Goal: Task Accomplishment & Management: Manage account settings

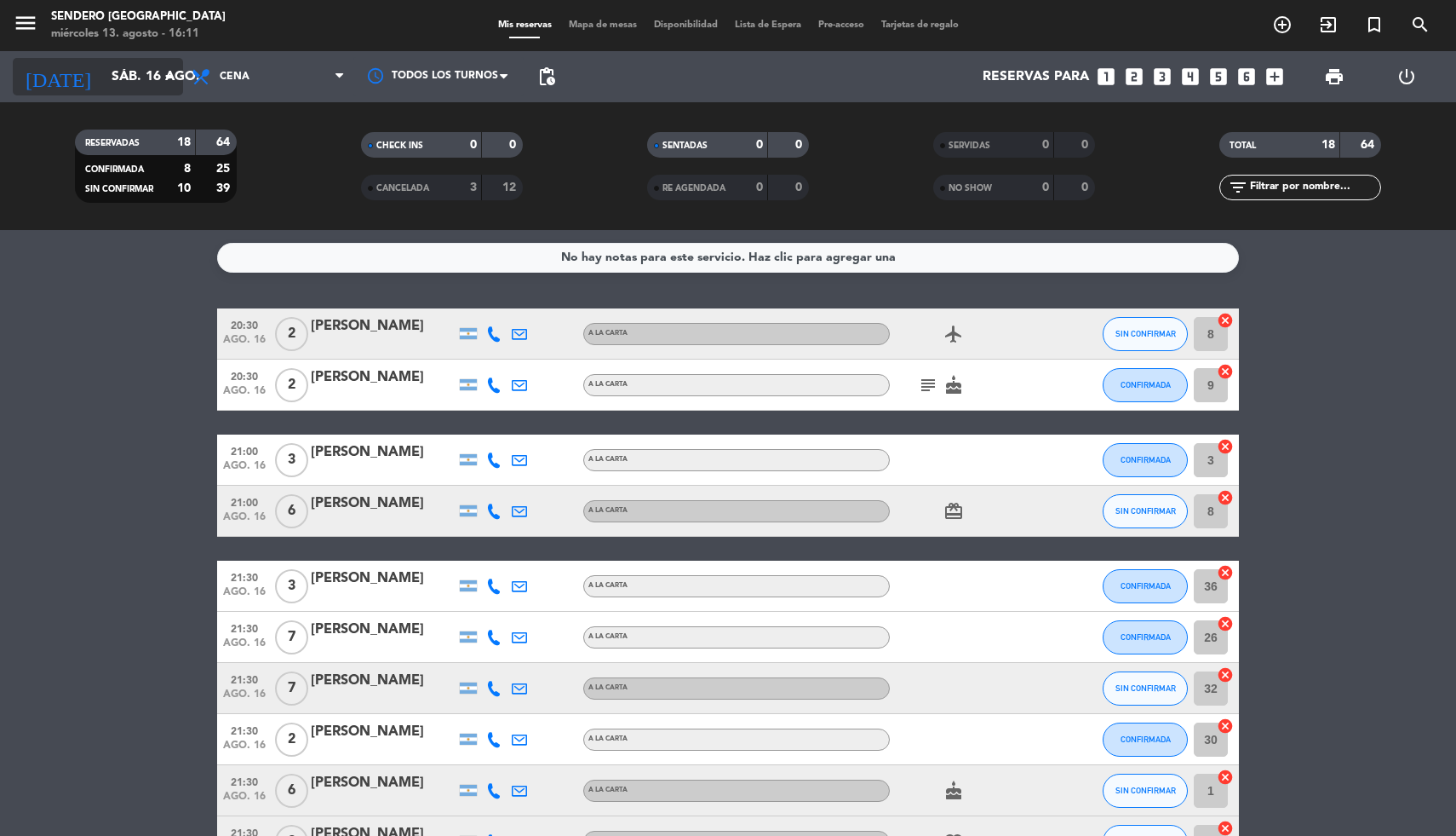
click at [161, 71] on icon "arrow_drop_down" at bounding box center [168, 76] width 20 height 20
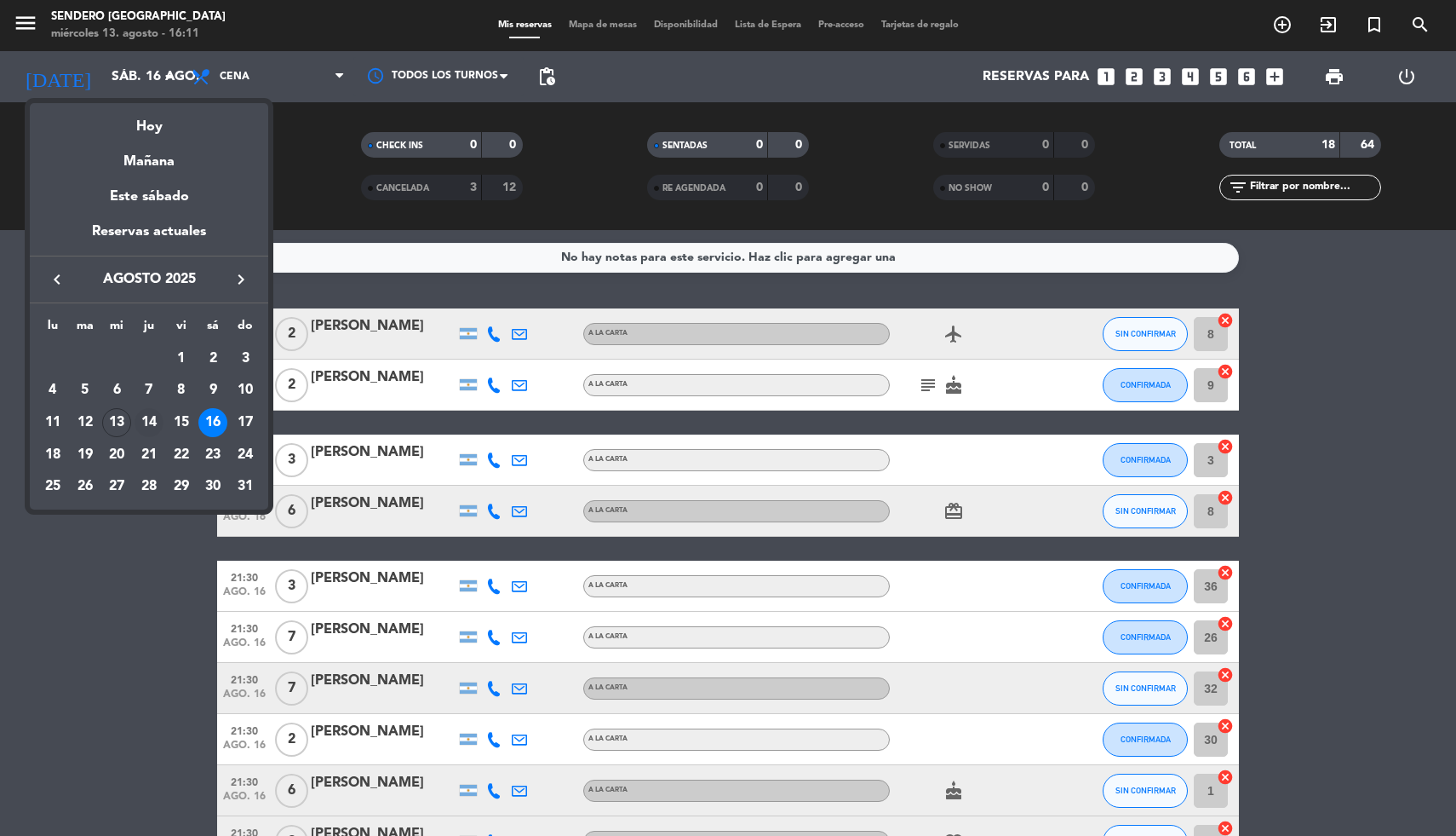
click at [143, 420] on div "14" at bounding box center [149, 422] width 29 height 29
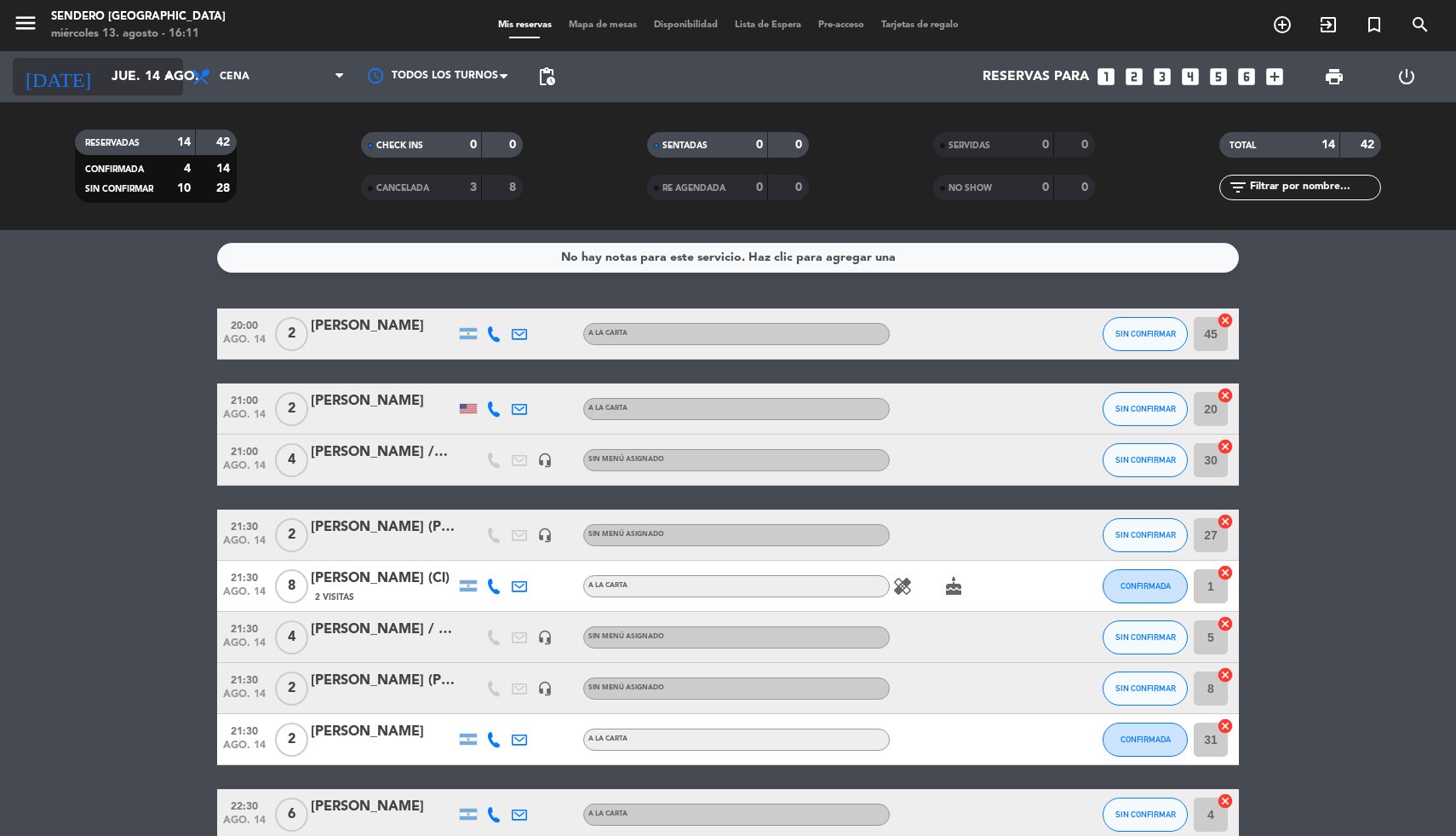
click at [161, 73] on icon "arrow_drop_down" at bounding box center [168, 76] width 20 height 20
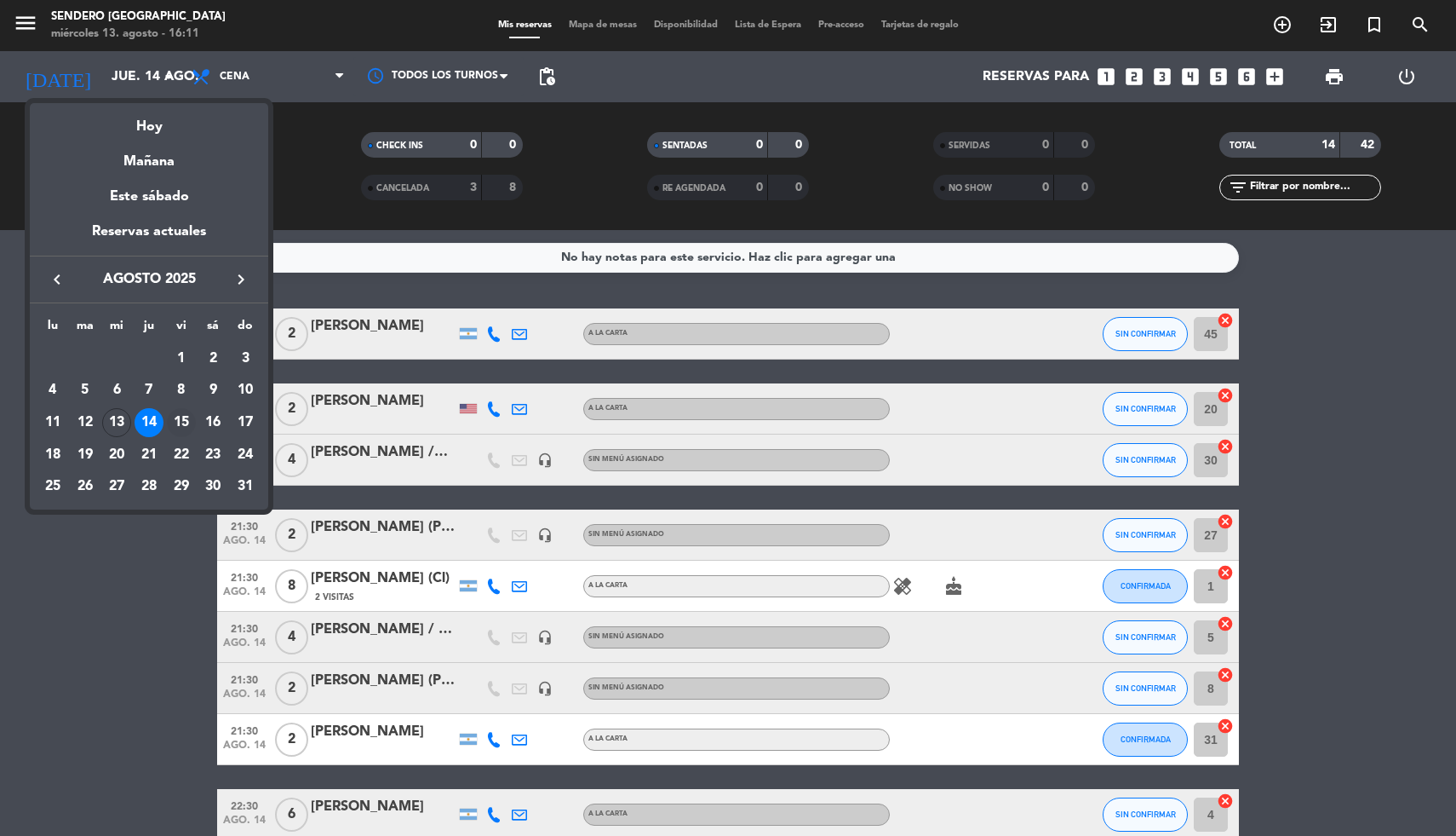
click at [179, 424] on div "15" at bounding box center [181, 422] width 29 height 29
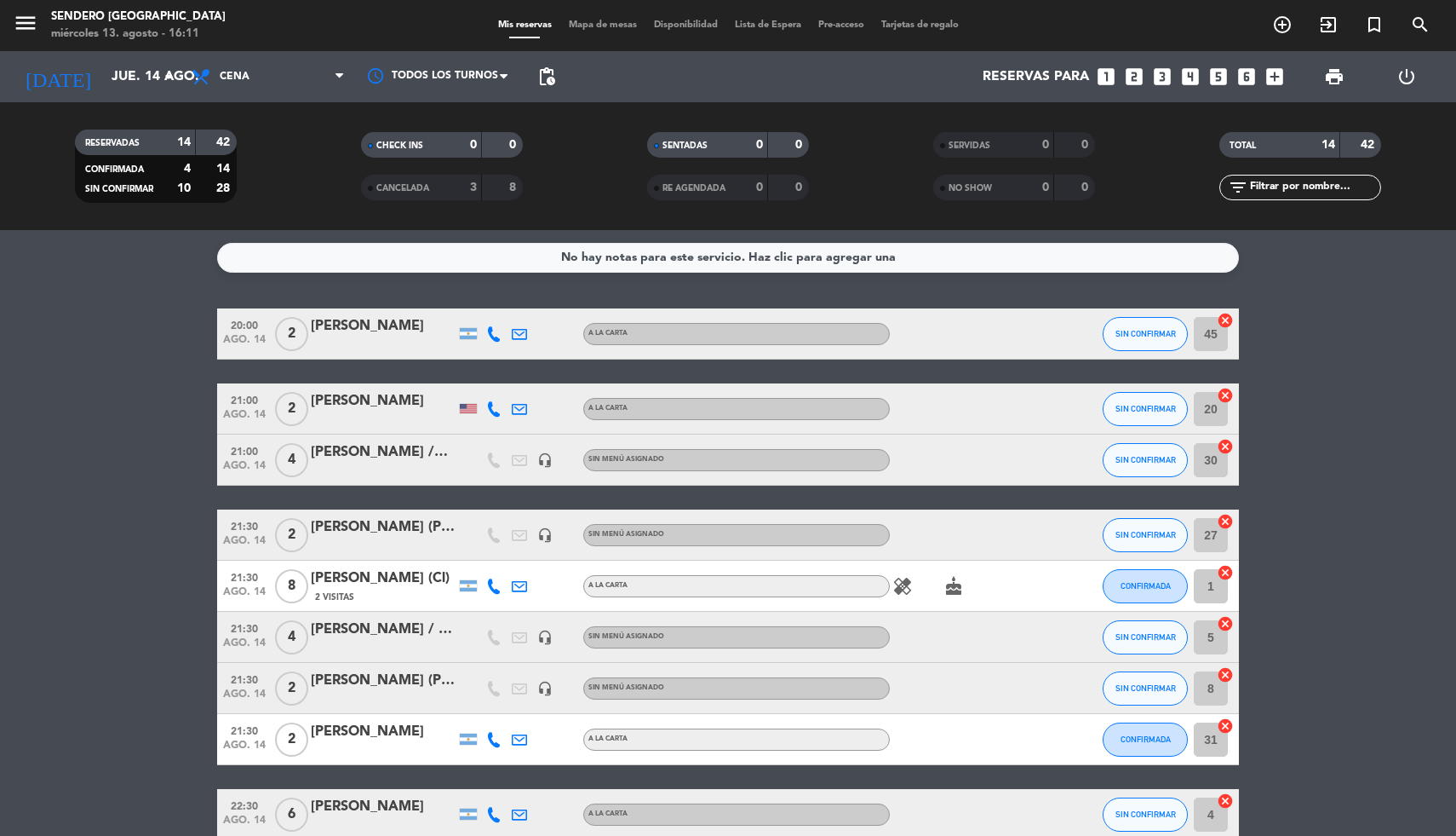
type input "vie. 15 ago."
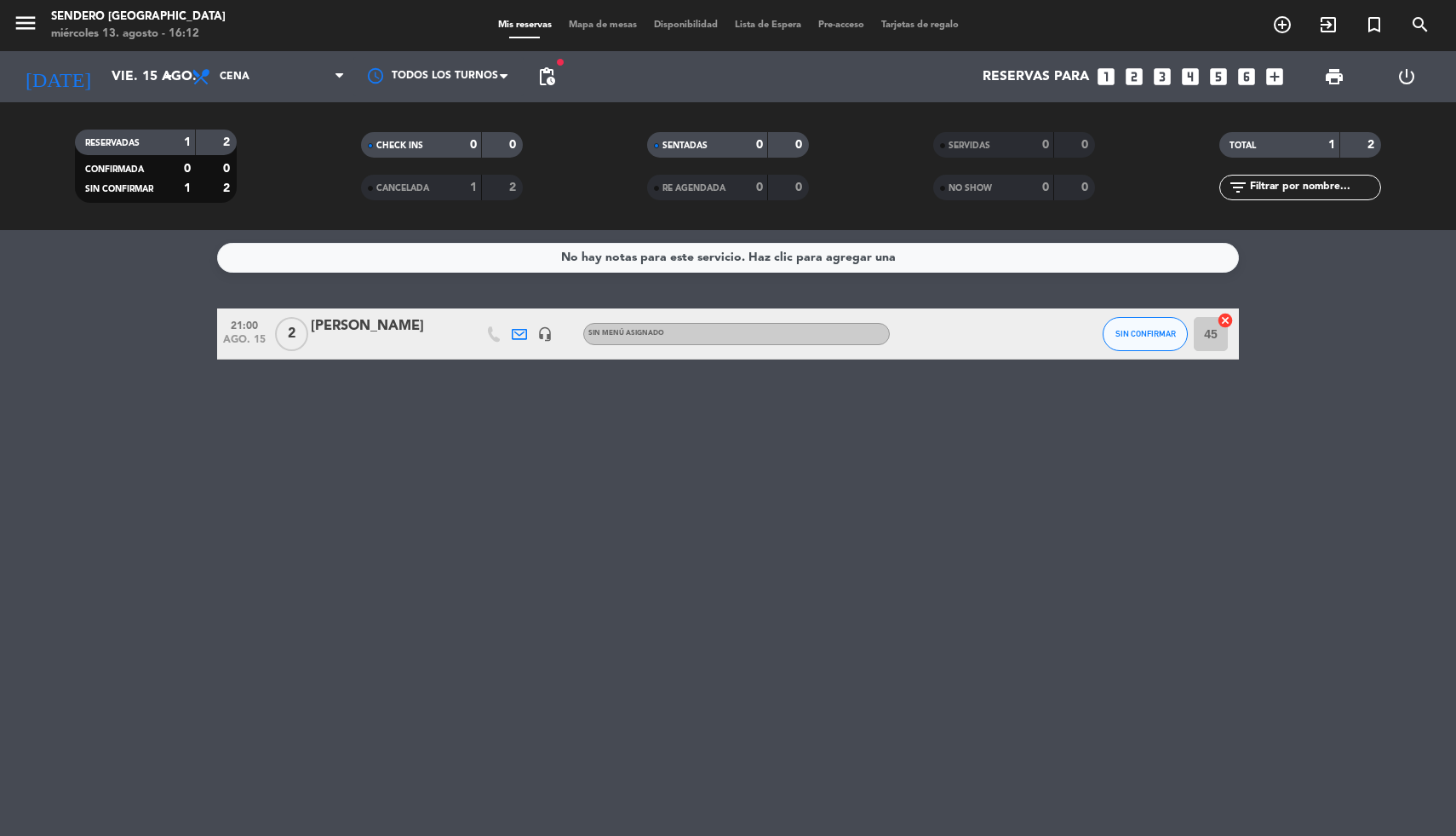
click at [373, 329] on div "[PERSON_NAME]" at bounding box center [383, 326] width 144 height 22
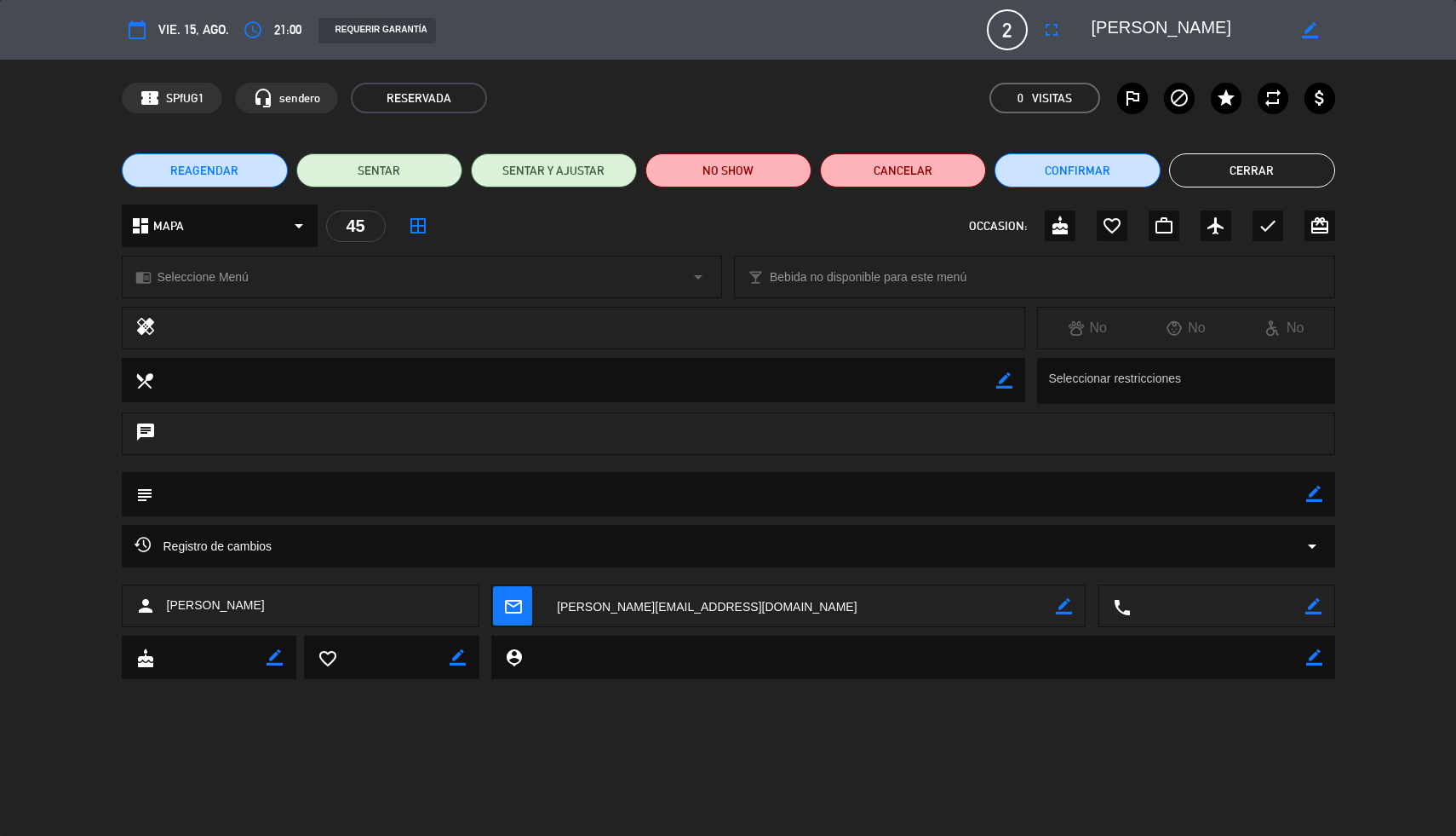
click at [1253, 607] on textarea at bounding box center [1218, 606] width 174 height 42
click at [1310, 607] on icon "border_color" at bounding box center [1313, 606] width 16 height 16
click at [1369, 573] on div "Registro de cambios arrow_drop_down" at bounding box center [728, 555] width 1456 height 60
click at [1268, 165] on button "Cerrar" at bounding box center [1253, 170] width 166 height 34
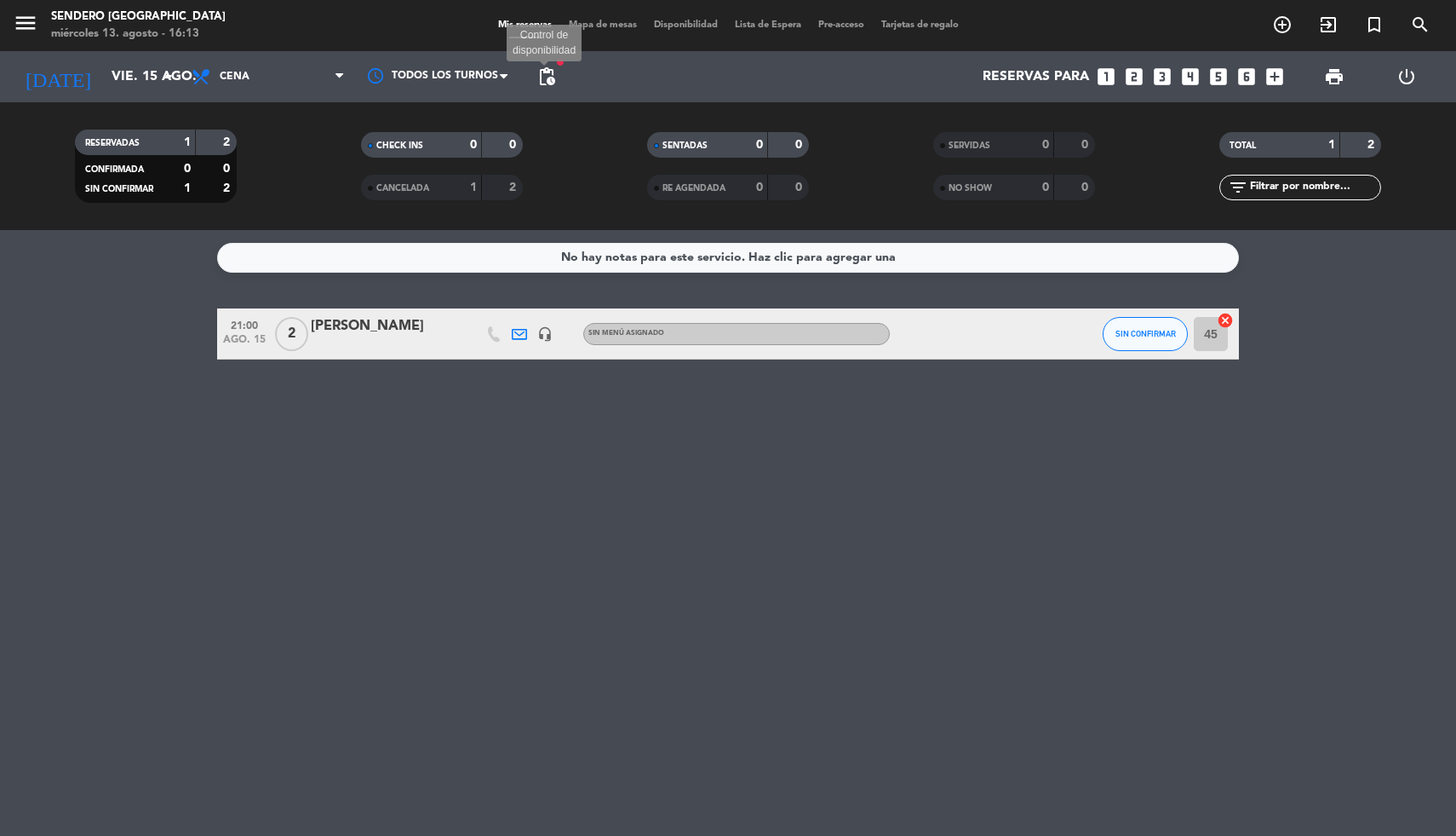
click at [547, 75] on span "pending_actions" at bounding box center [546, 76] width 20 height 20
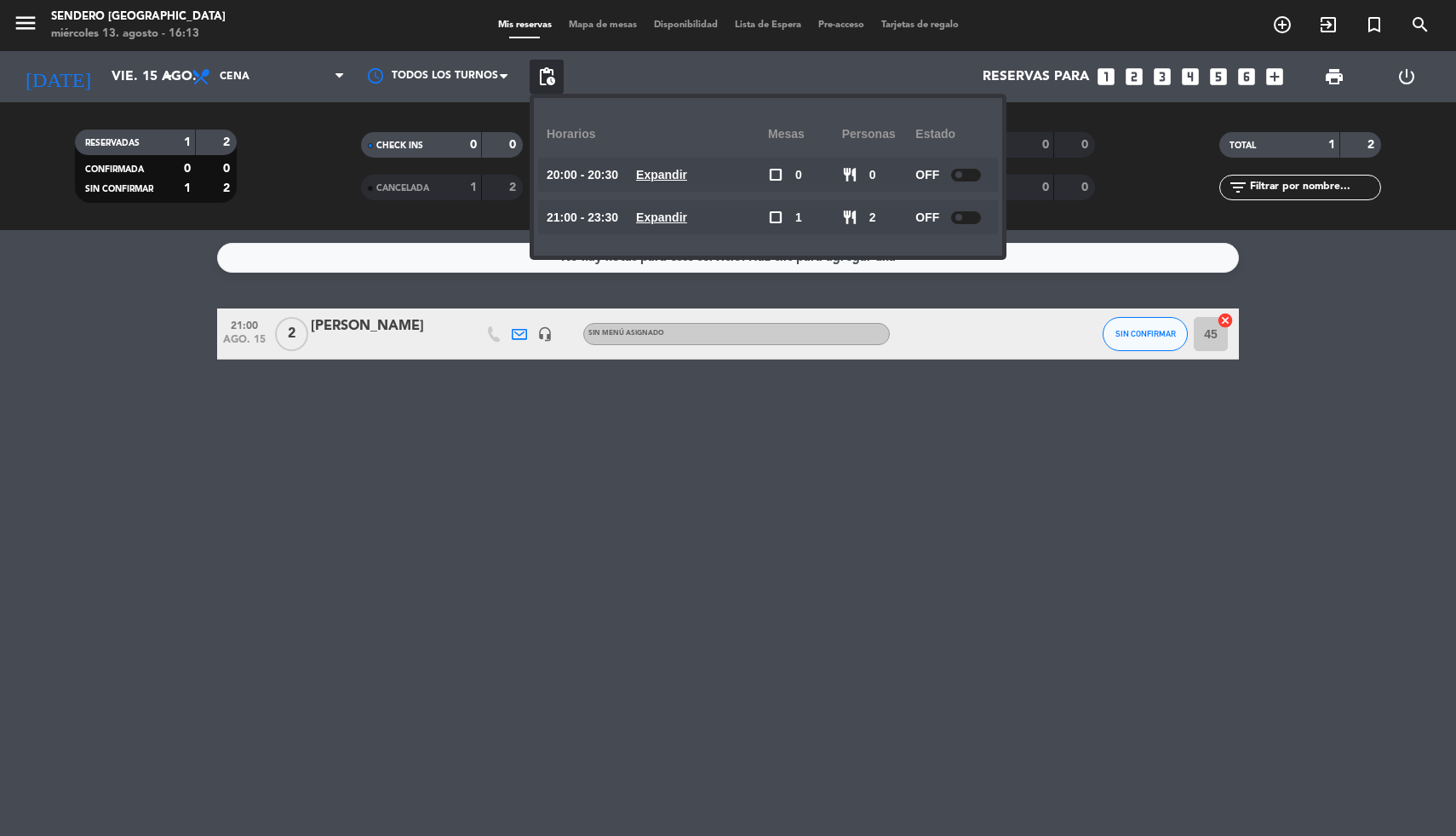
click at [686, 20] on span "Disponibilidad" at bounding box center [686, 25] width 81 height 10
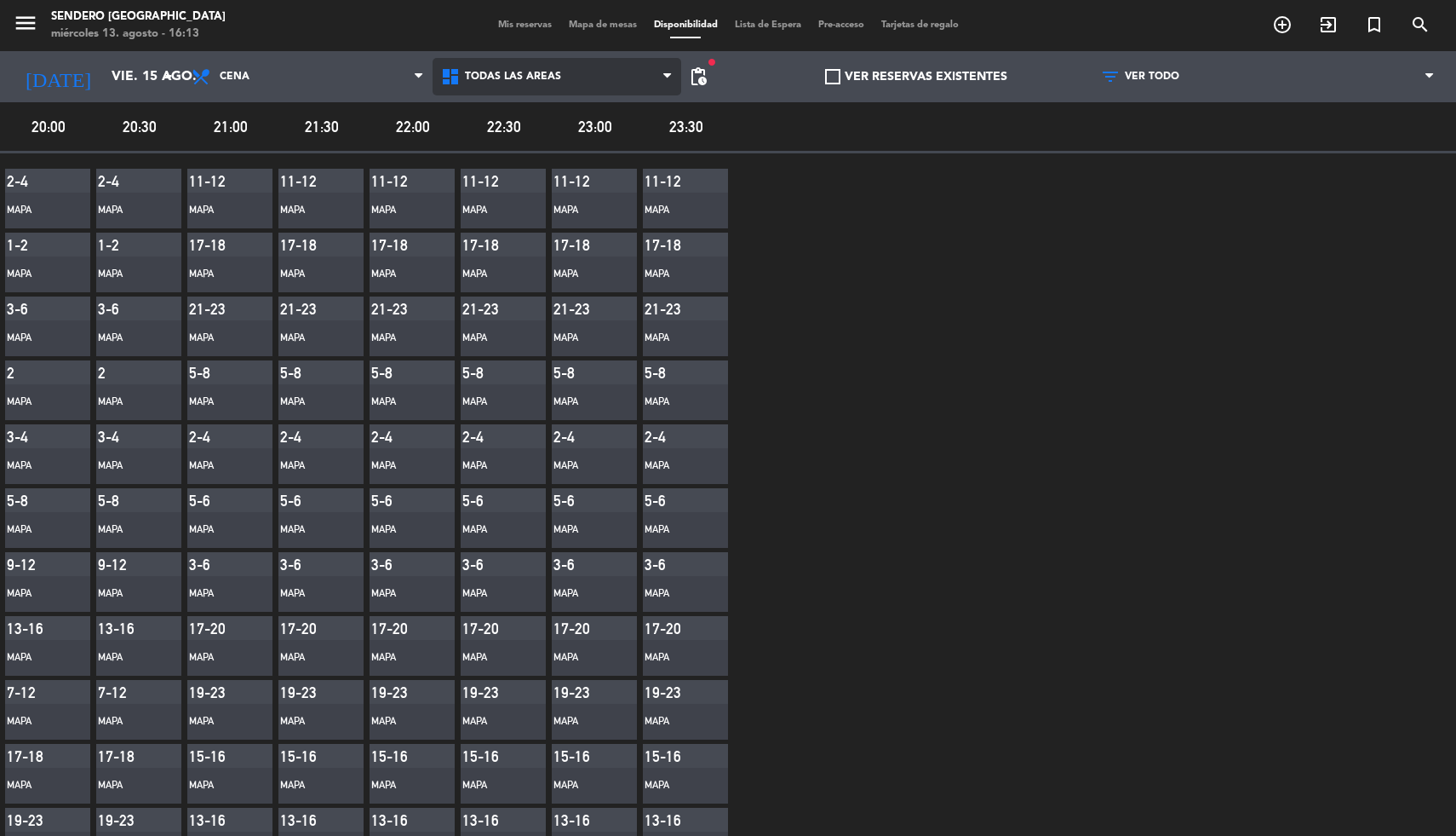
click at [610, 68] on span "Todas las áreas" at bounding box center [557, 77] width 249 height 38
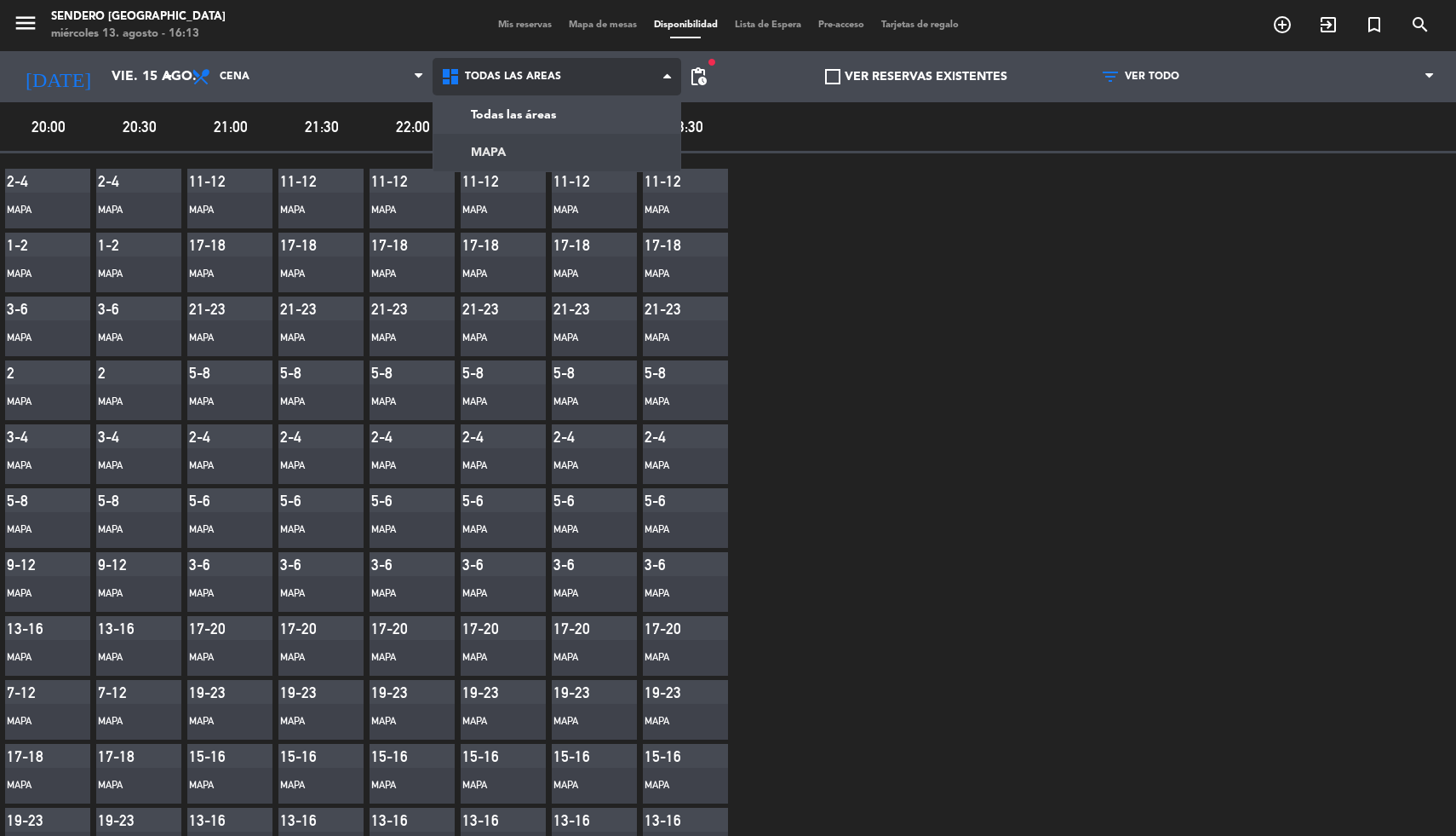
click at [582, 146] on main "menu Sendero [GEOGRAPHIC_DATA] [DATE] 13. agosto - 16:13 Mis reservas Mapa de m…" at bounding box center [728, 418] width 1456 height 836
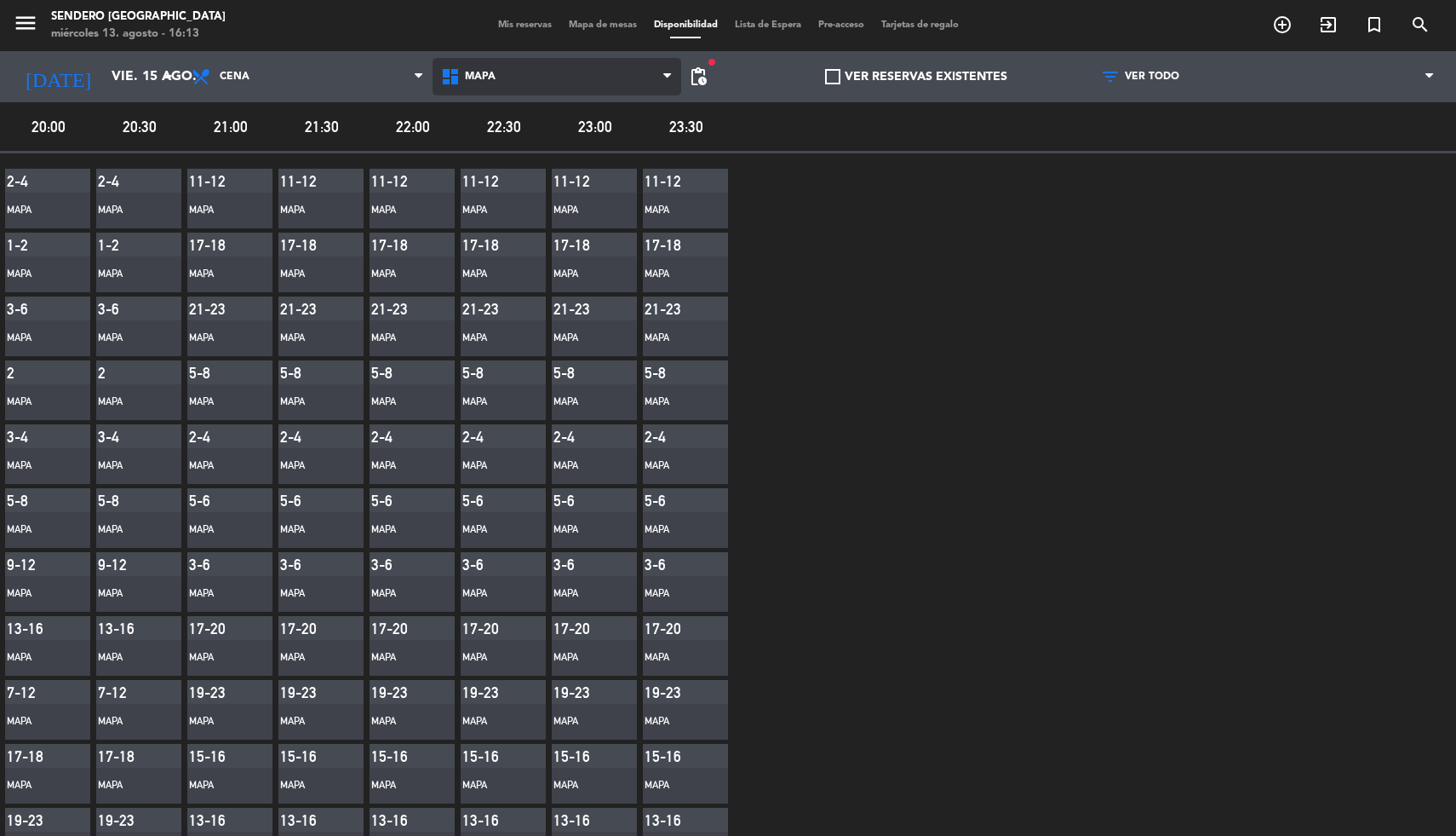
click at [645, 74] on span "MAPA" at bounding box center [557, 77] width 249 height 38
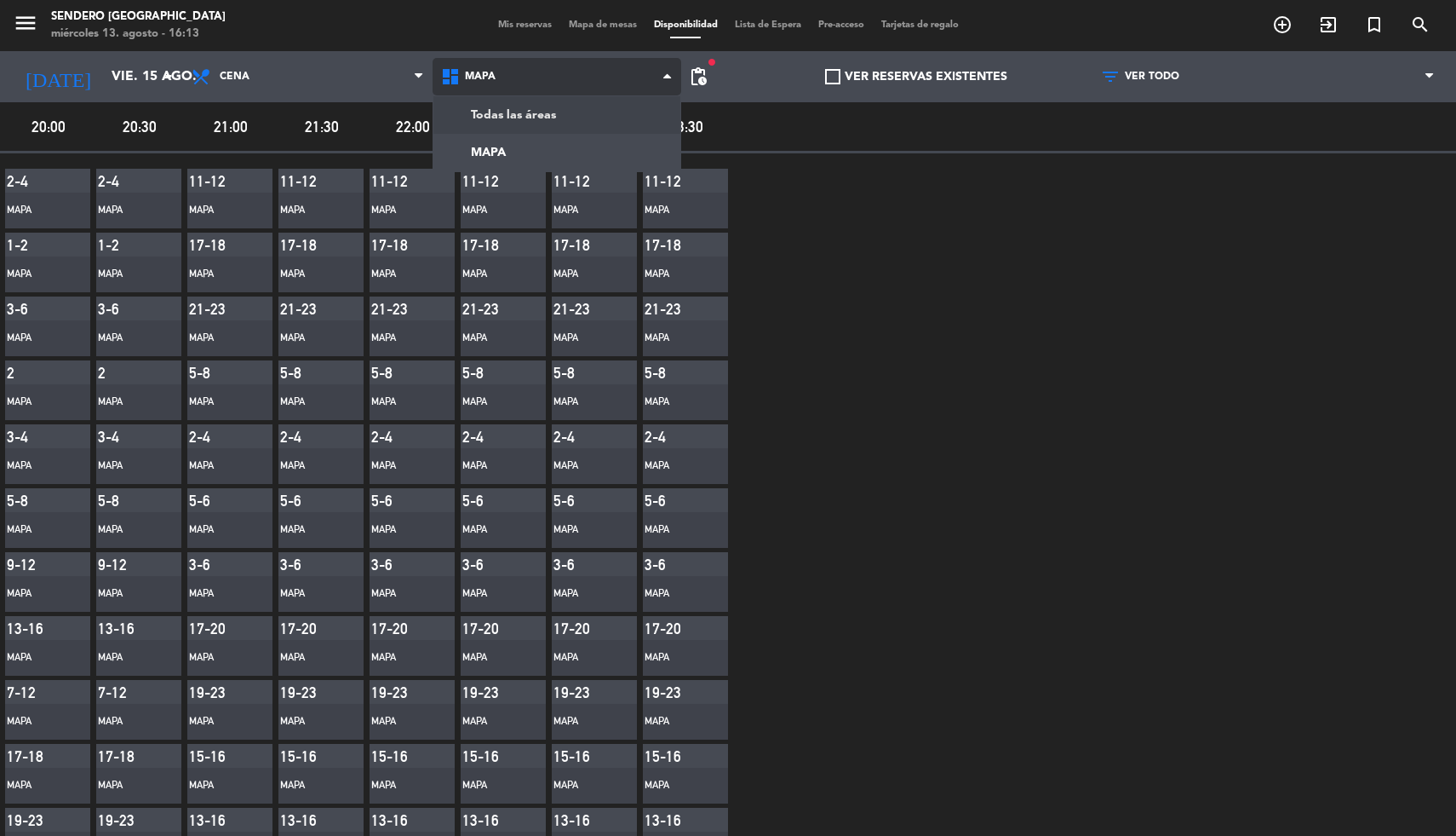
click at [624, 110] on main "menu Sendero [GEOGRAPHIC_DATA] [DATE] 13. agosto - 16:13 Mis reservas Mapa de m…" at bounding box center [728, 418] width 1456 height 836
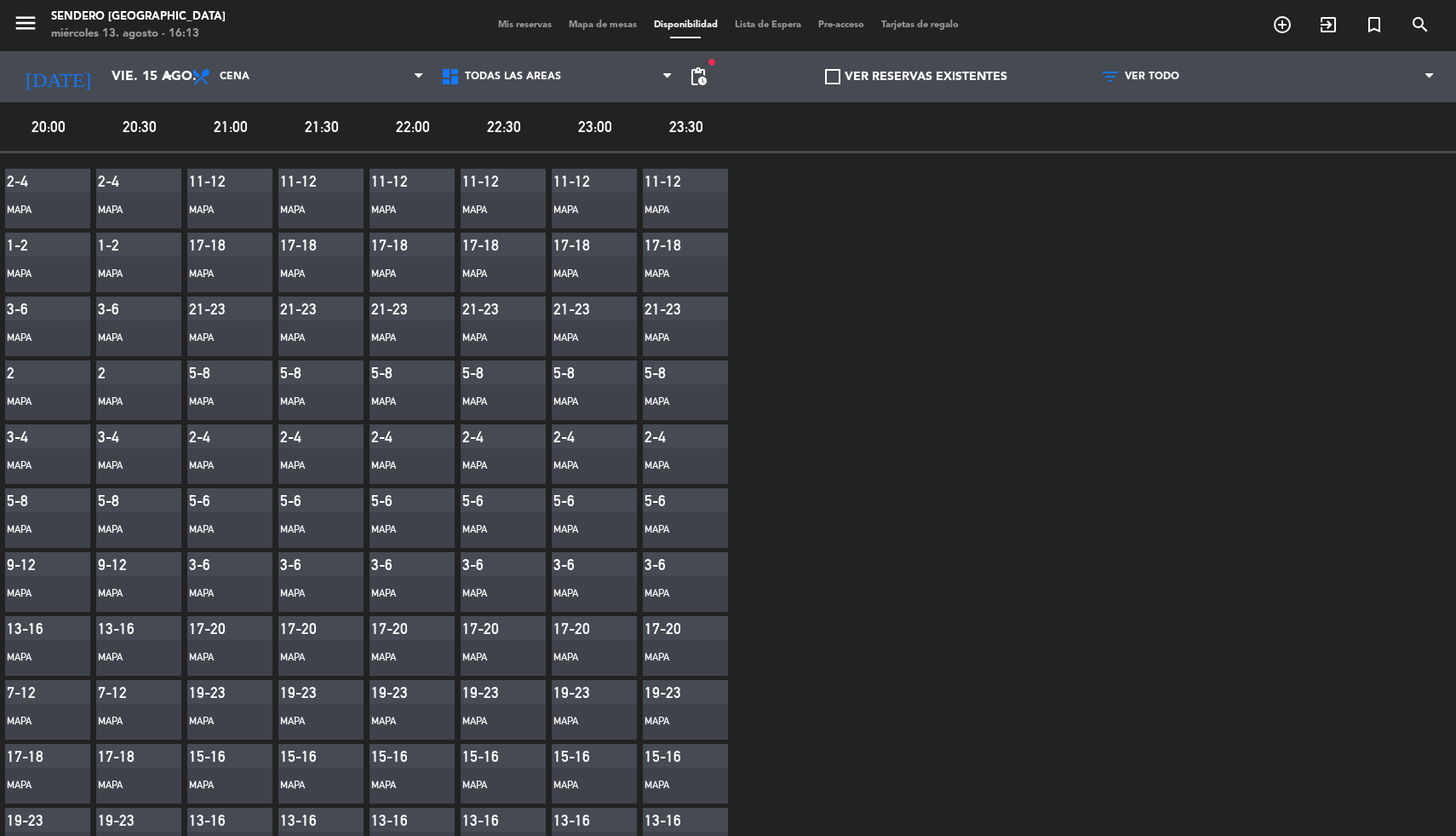
click at [710, 74] on span "pending_actions" at bounding box center [698, 77] width 34 height 34
click at [699, 74] on span "pending_actions" at bounding box center [698, 76] width 20 height 20
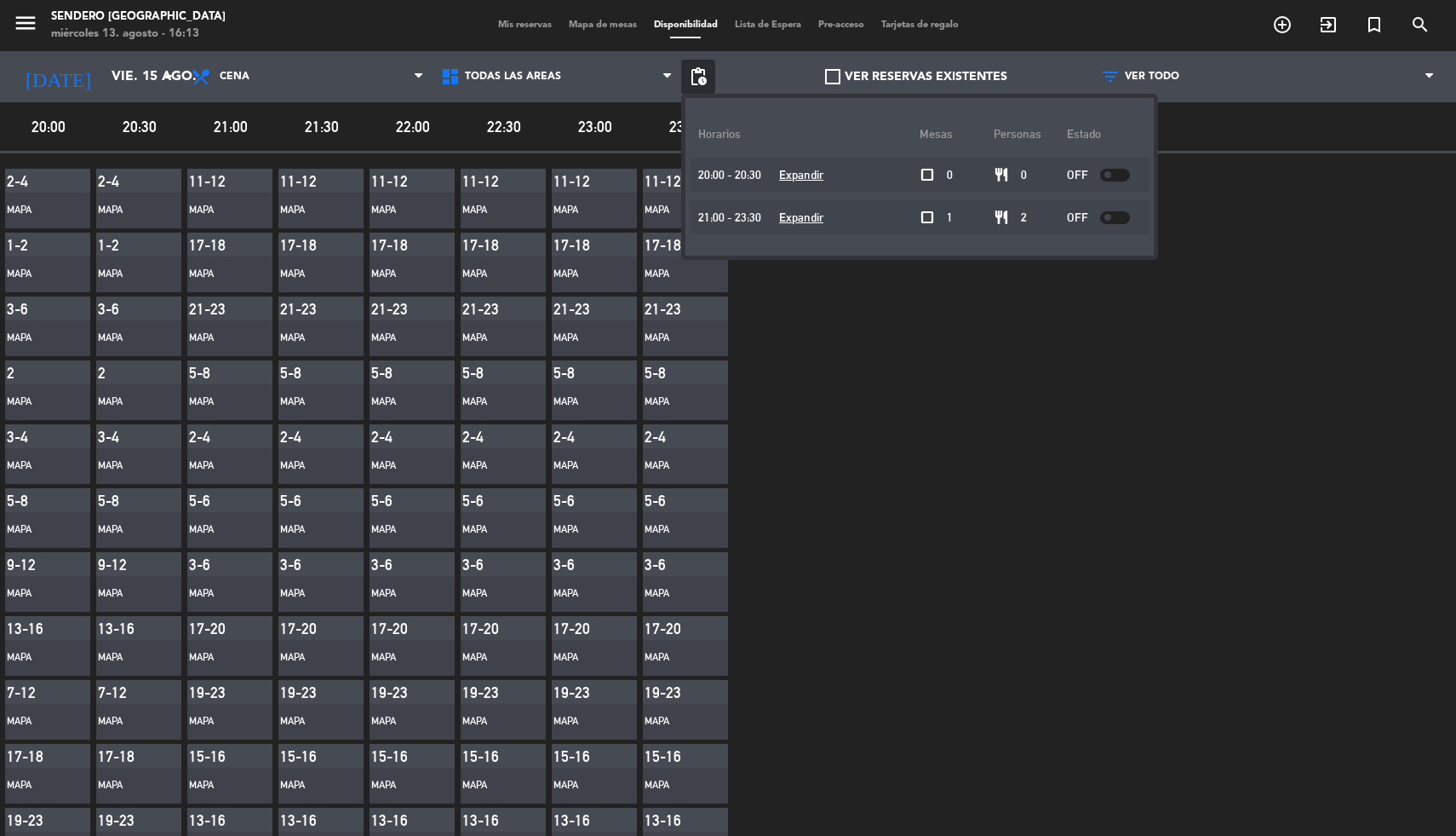
click at [699, 74] on span "pending_actions" at bounding box center [698, 76] width 20 height 20
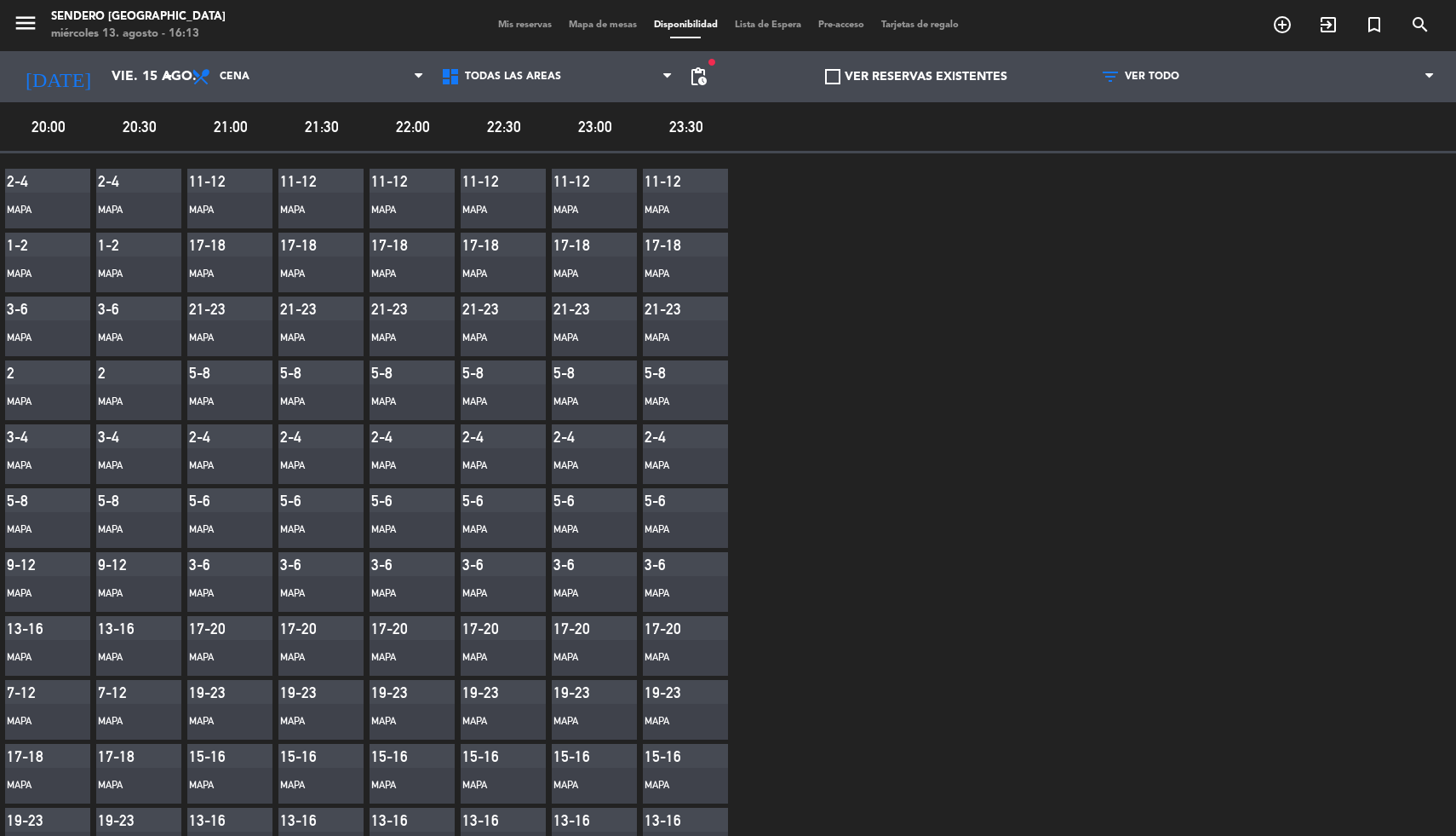
click at [890, 78] on label "VER RESERVAS EXISTENTES" at bounding box center [916, 77] width 182 height 19
click at [916, 77] on input "VER RESERVAS EXISTENTES" at bounding box center [916, 77] width 0 height 0
click at [891, 78] on label "VER RESERVAS EXISTENTES" at bounding box center [916, 77] width 182 height 19
click at [916, 77] on input "VER RESERVAS EXISTENTES" at bounding box center [916, 77] width 0 height 0
click at [583, 76] on span "Todas las áreas" at bounding box center [557, 77] width 249 height 38
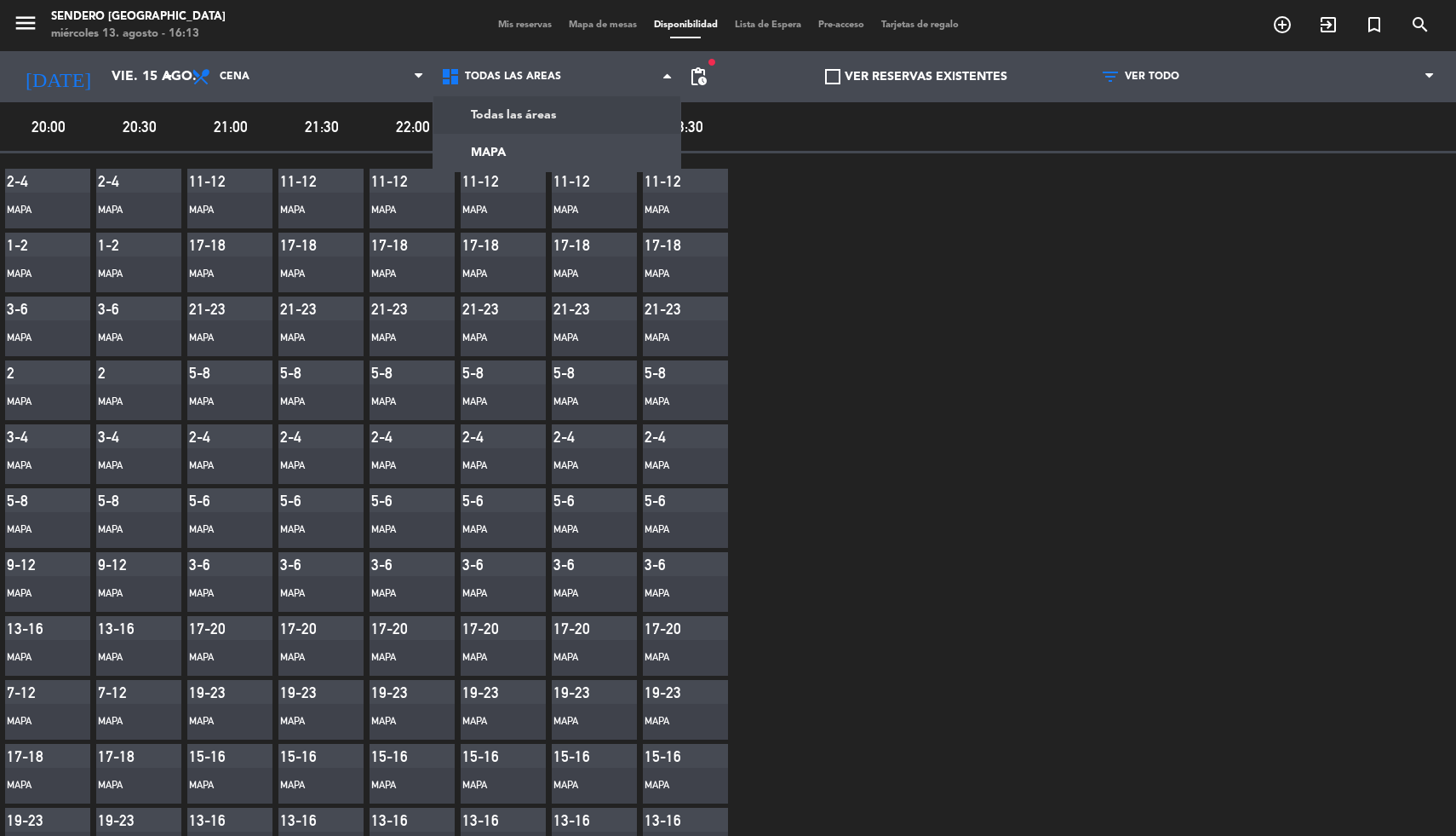
click at [1046, 90] on div "VER RESERVAS EXISTENTES" at bounding box center [916, 77] width 351 height 51
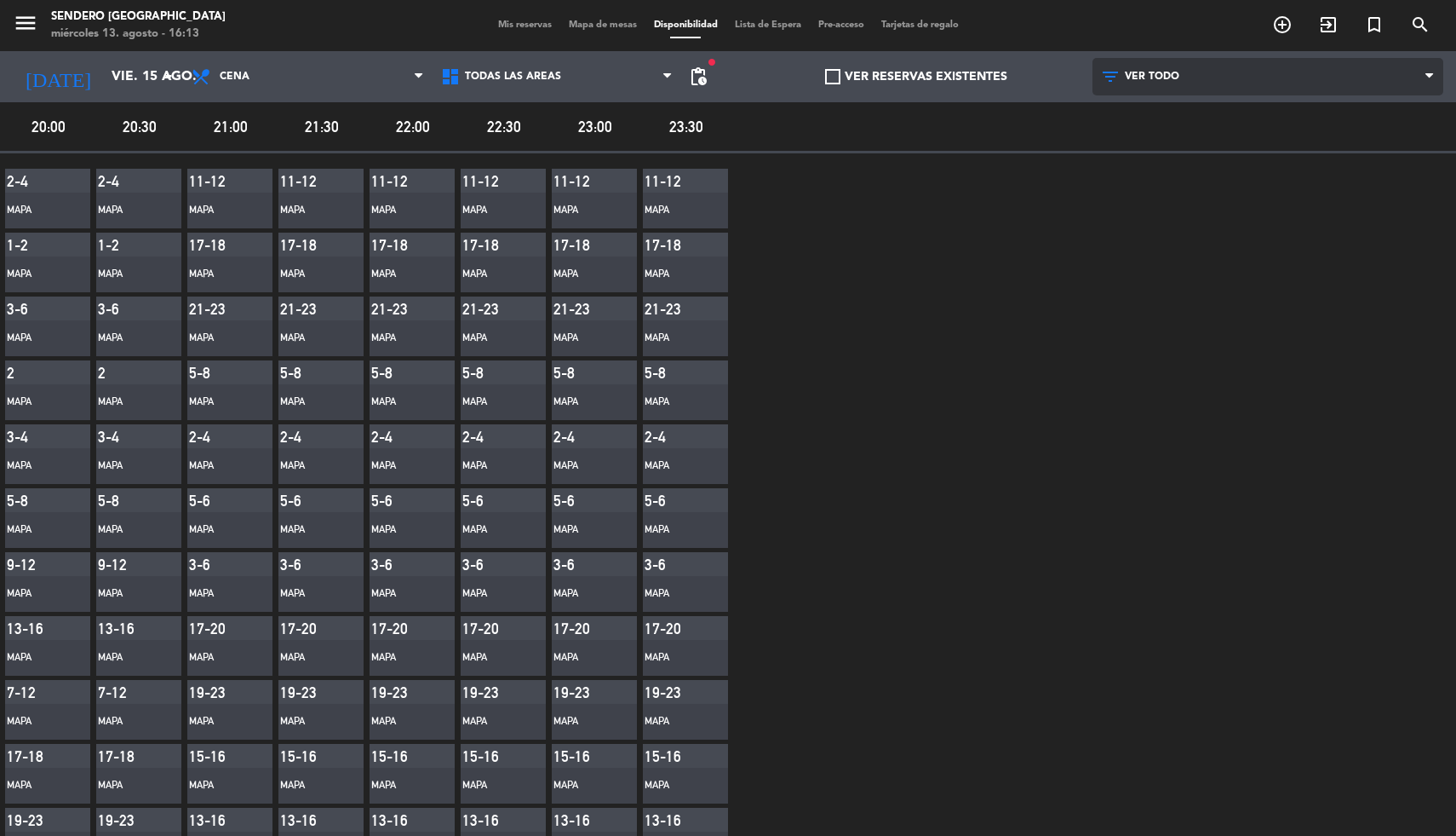
click at [1134, 86] on span "VER TODO" at bounding box center [1268, 77] width 351 height 38
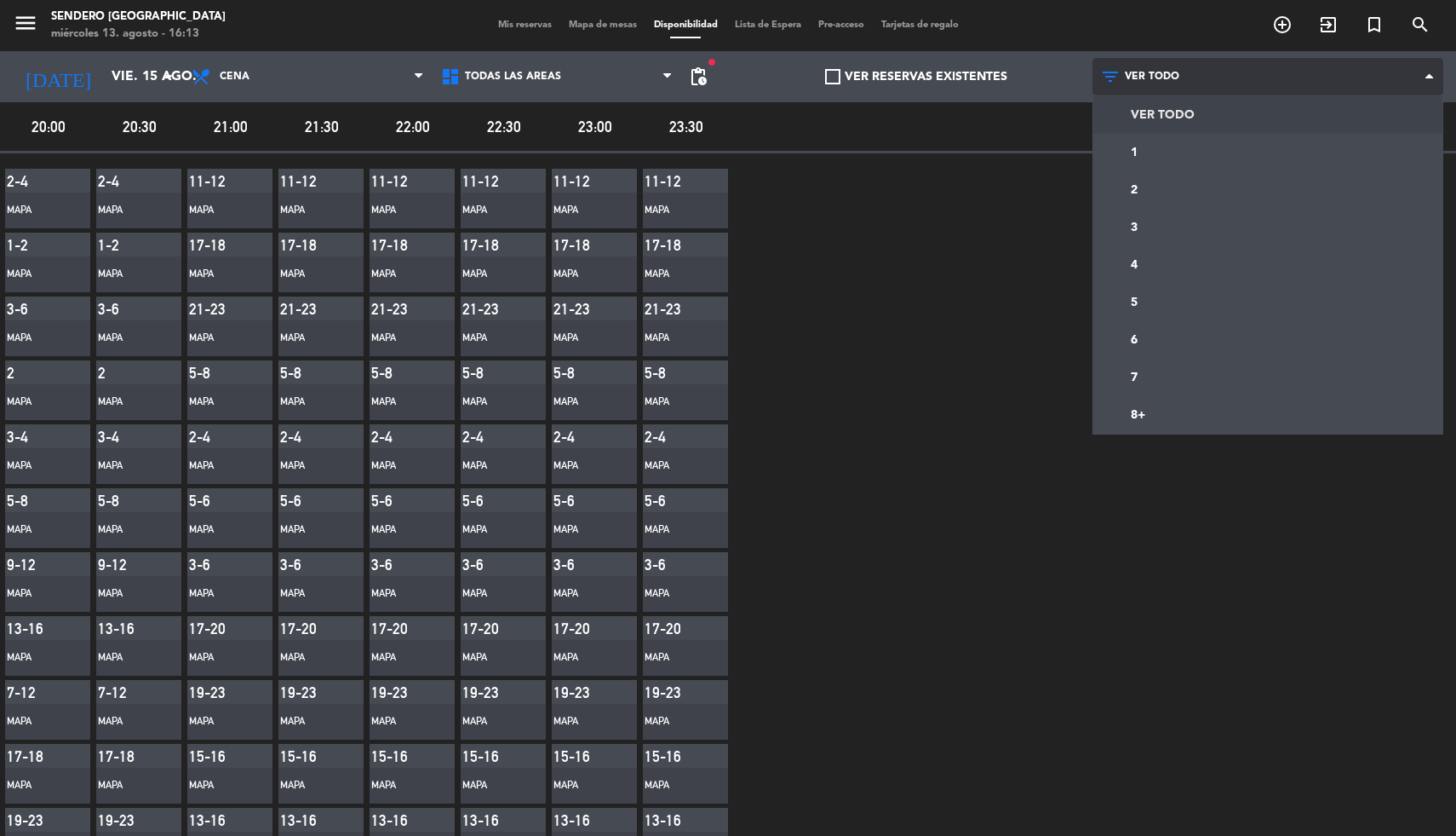
click at [1136, 85] on span "VER TODO" at bounding box center [1268, 77] width 351 height 38
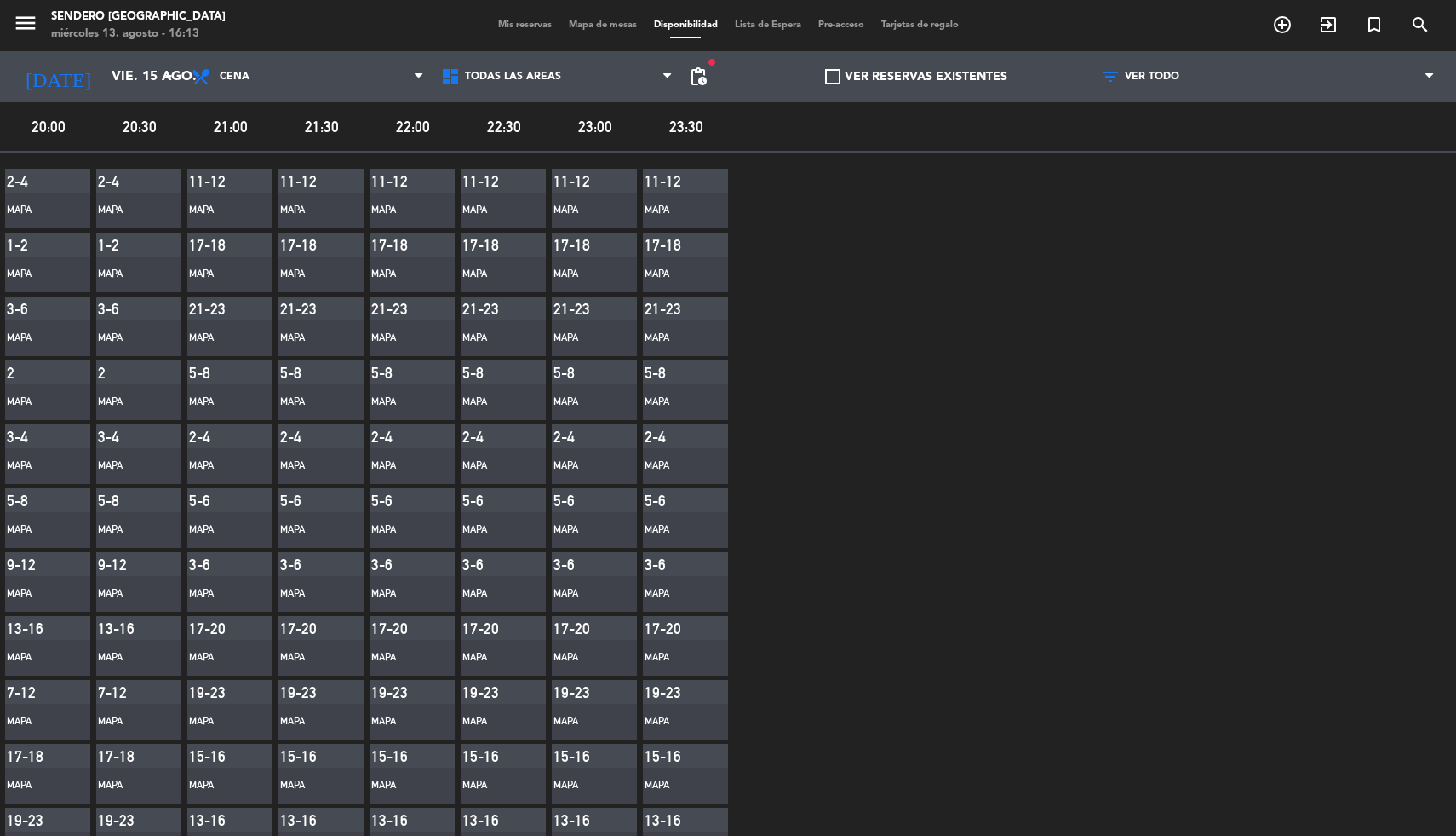
click at [525, 21] on span "Mis reservas" at bounding box center [525, 25] width 70 height 10
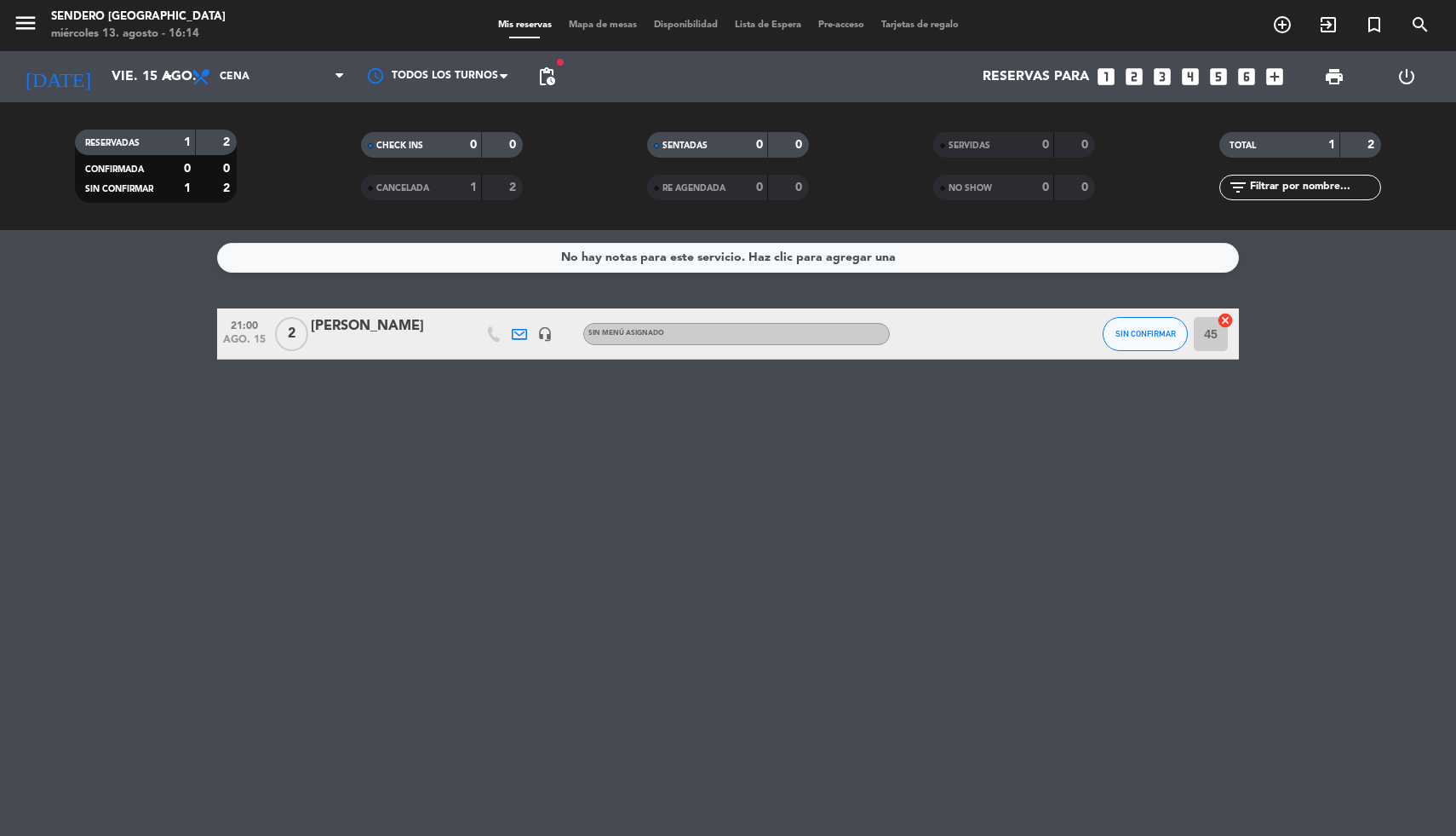
click at [675, 24] on span "Disponibilidad" at bounding box center [686, 25] width 81 height 10
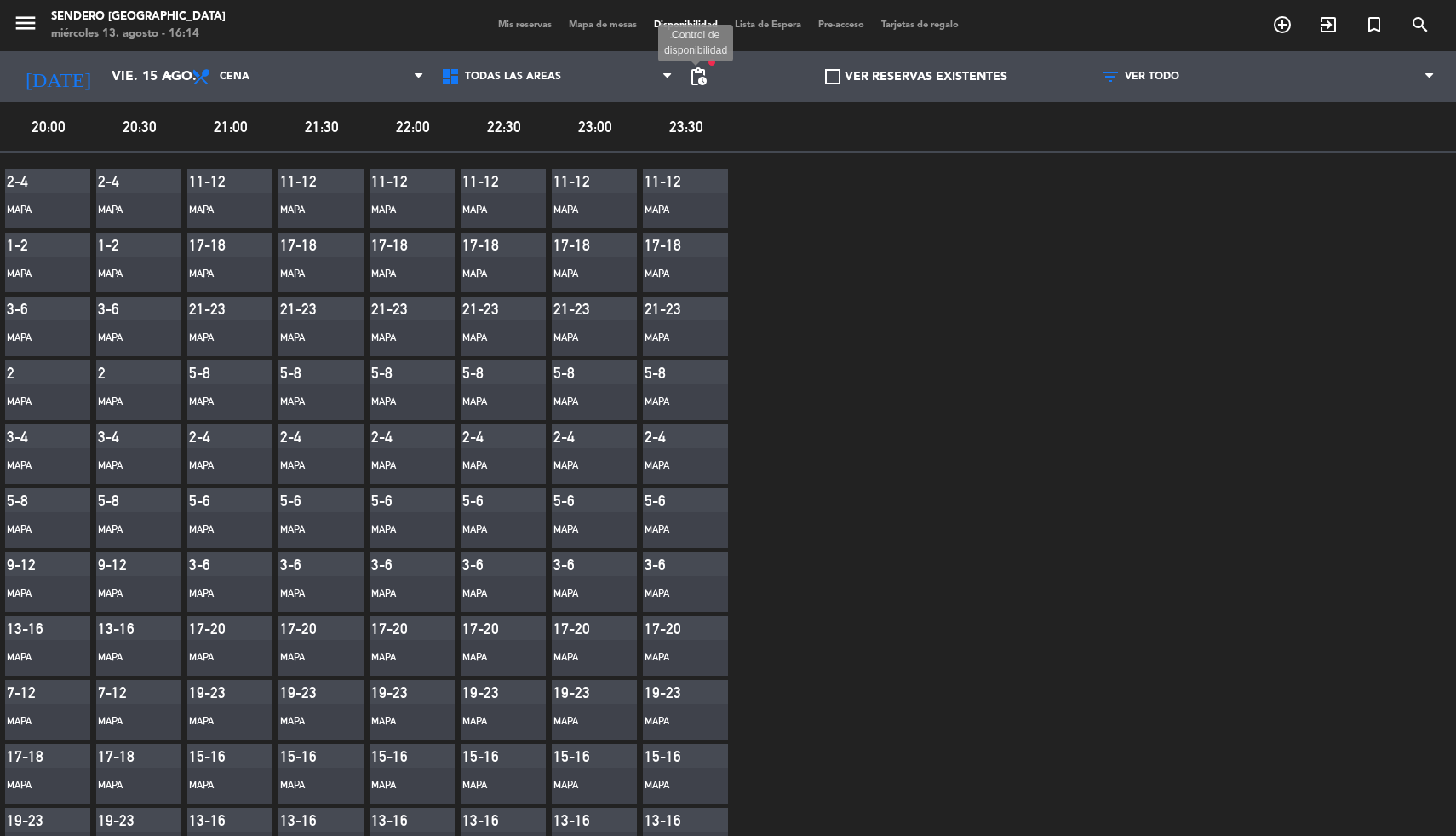
click at [707, 69] on span "pending_actions" at bounding box center [698, 76] width 20 height 20
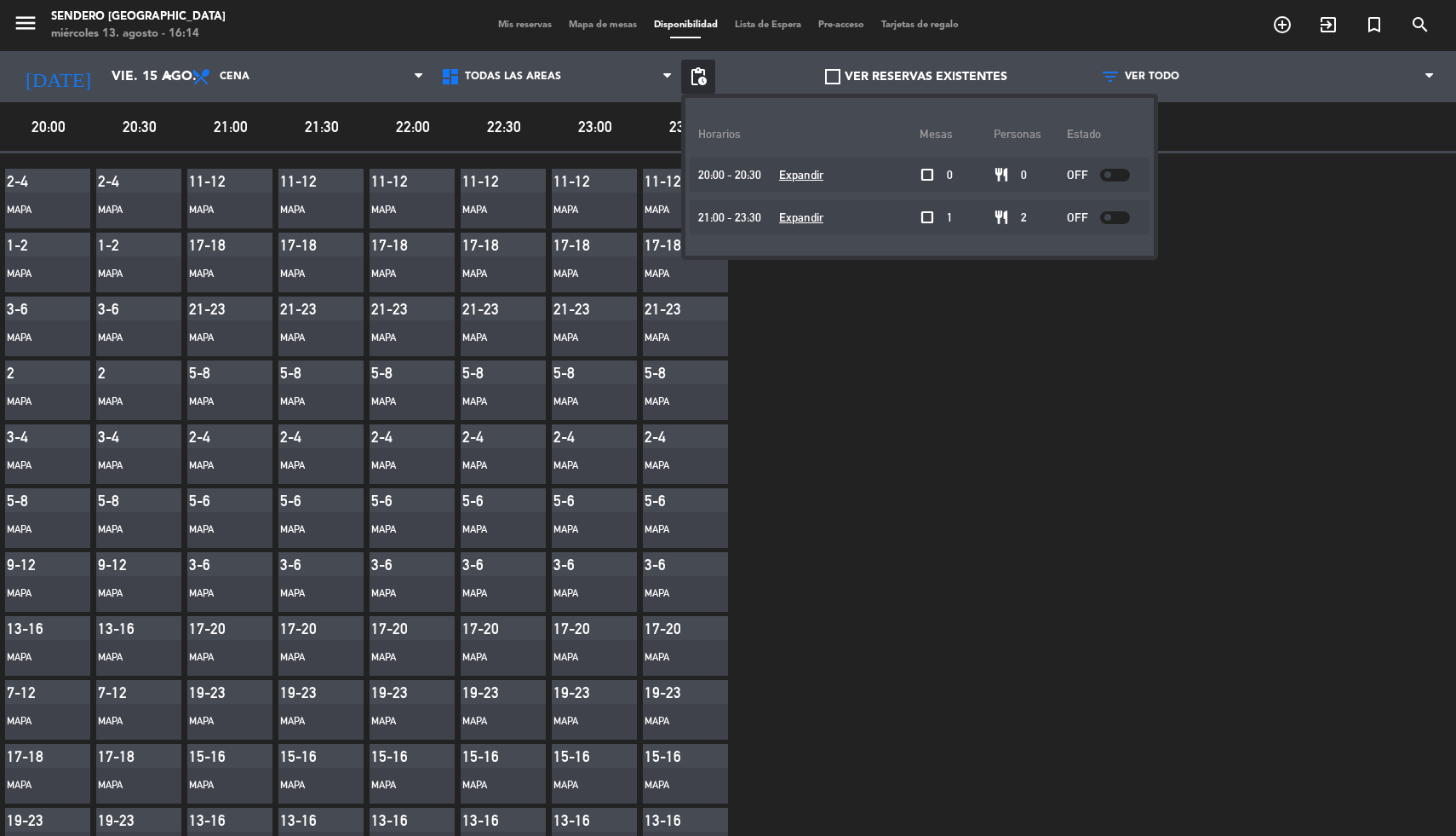
click at [800, 172] on u "Expandir" at bounding box center [802, 174] width 44 height 13
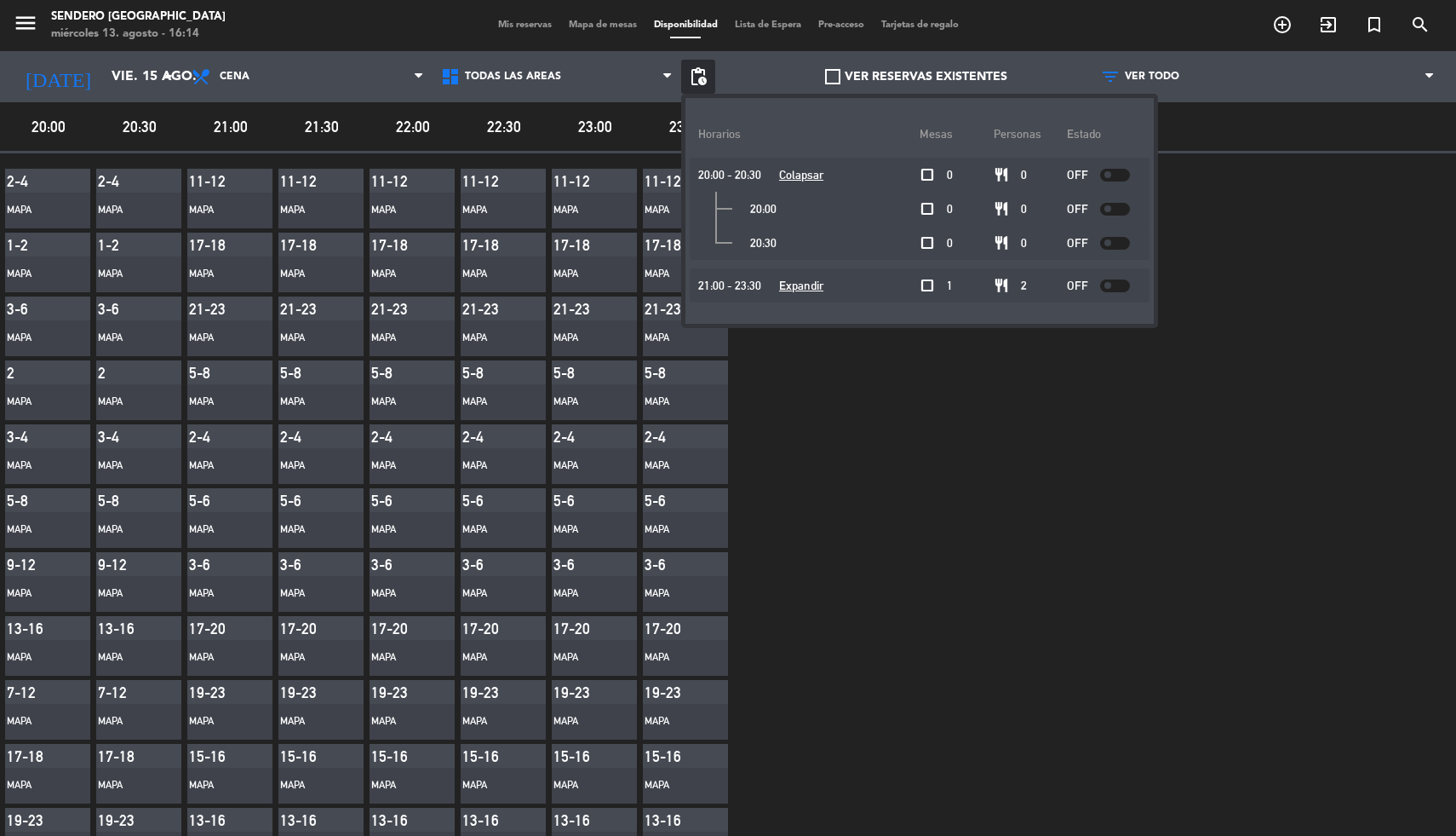
click at [808, 170] on u "Colapsar" at bounding box center [802, 174] width 44 height 13
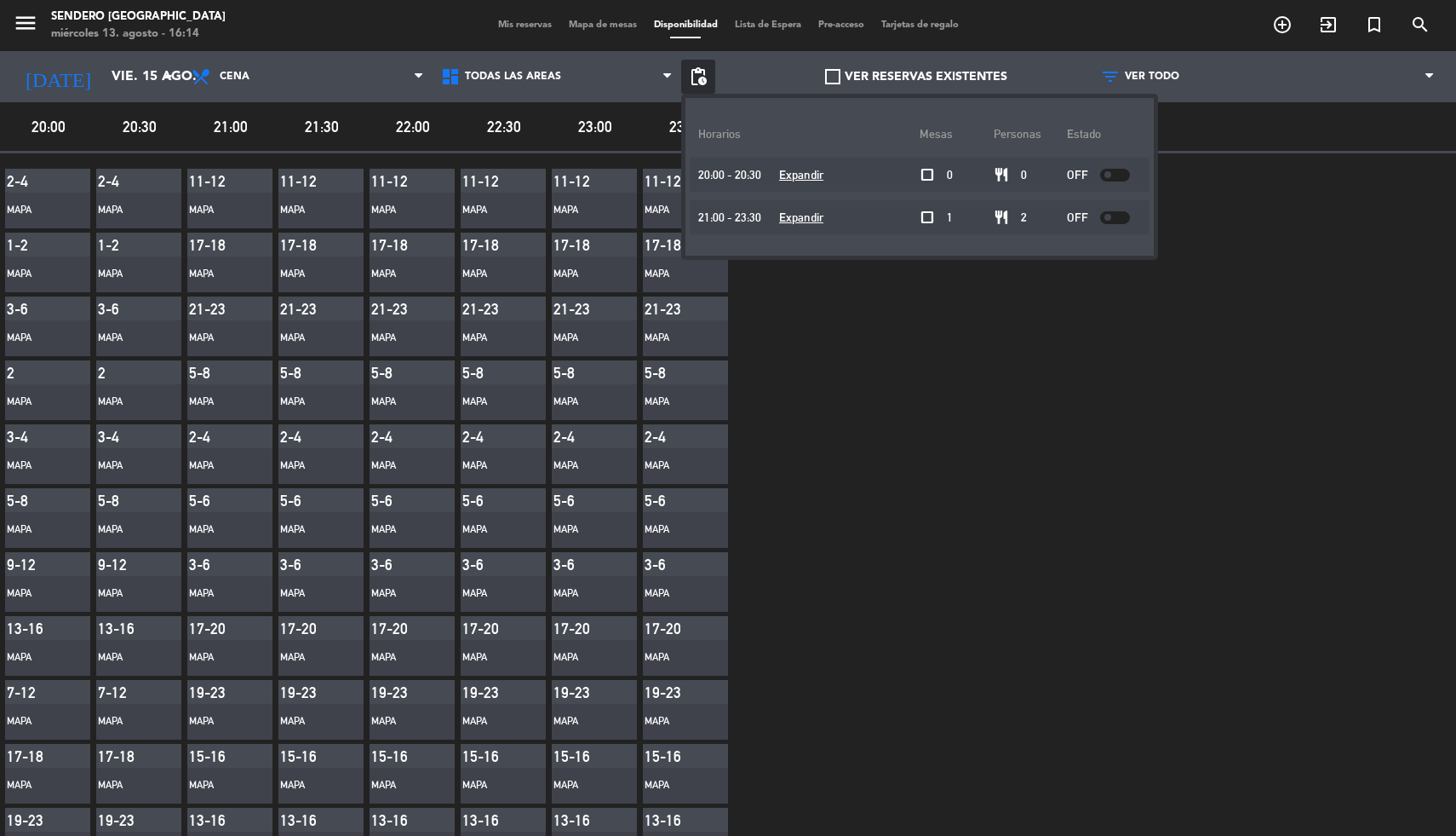
click at [512, 22] on span "Mis reservas" at bounding box center [525, 25] width 70 height 10
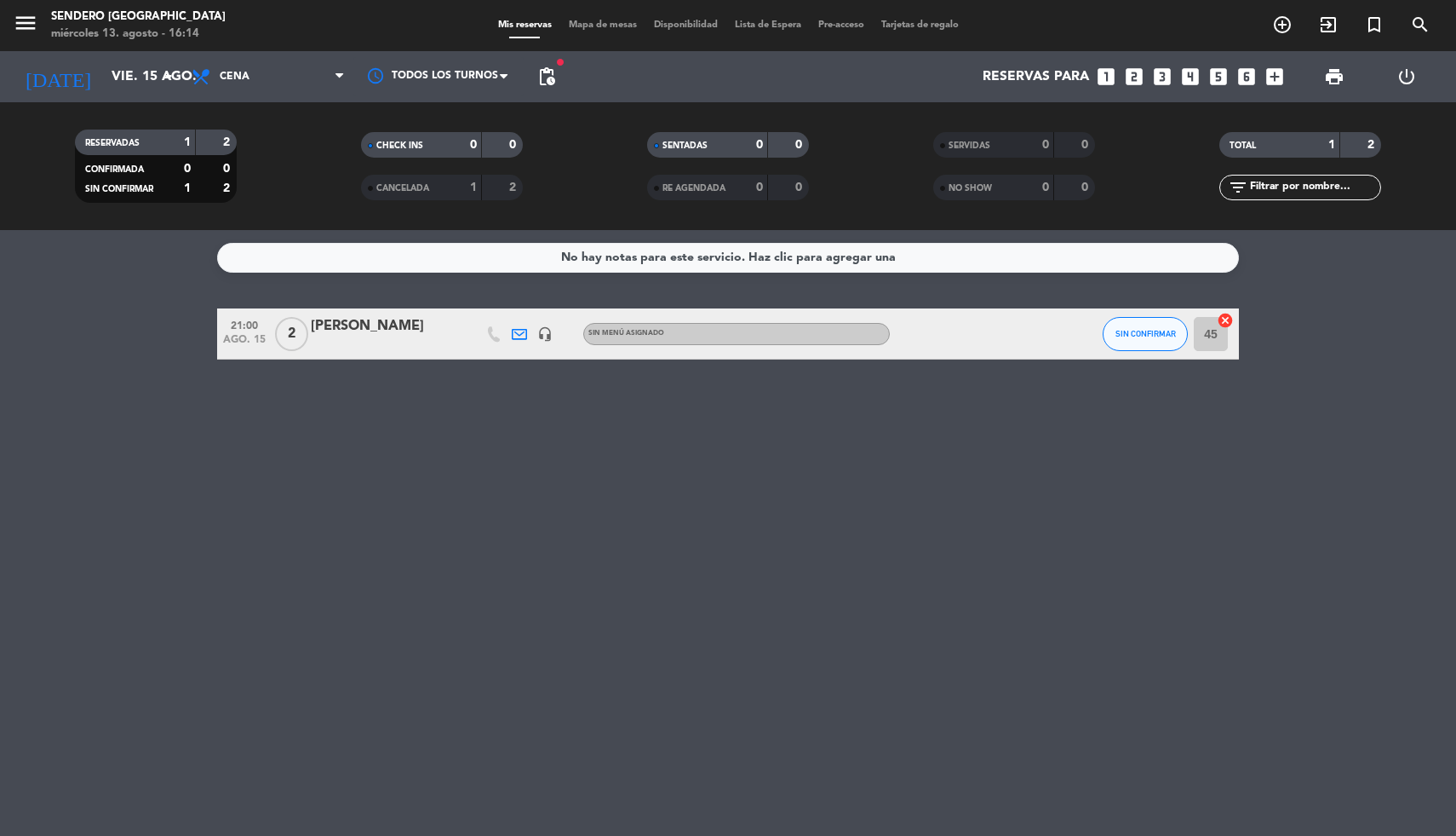
click at [601, 26] on span "Mapa de mesas" at bounding box center [602, 25] width 85 height 10
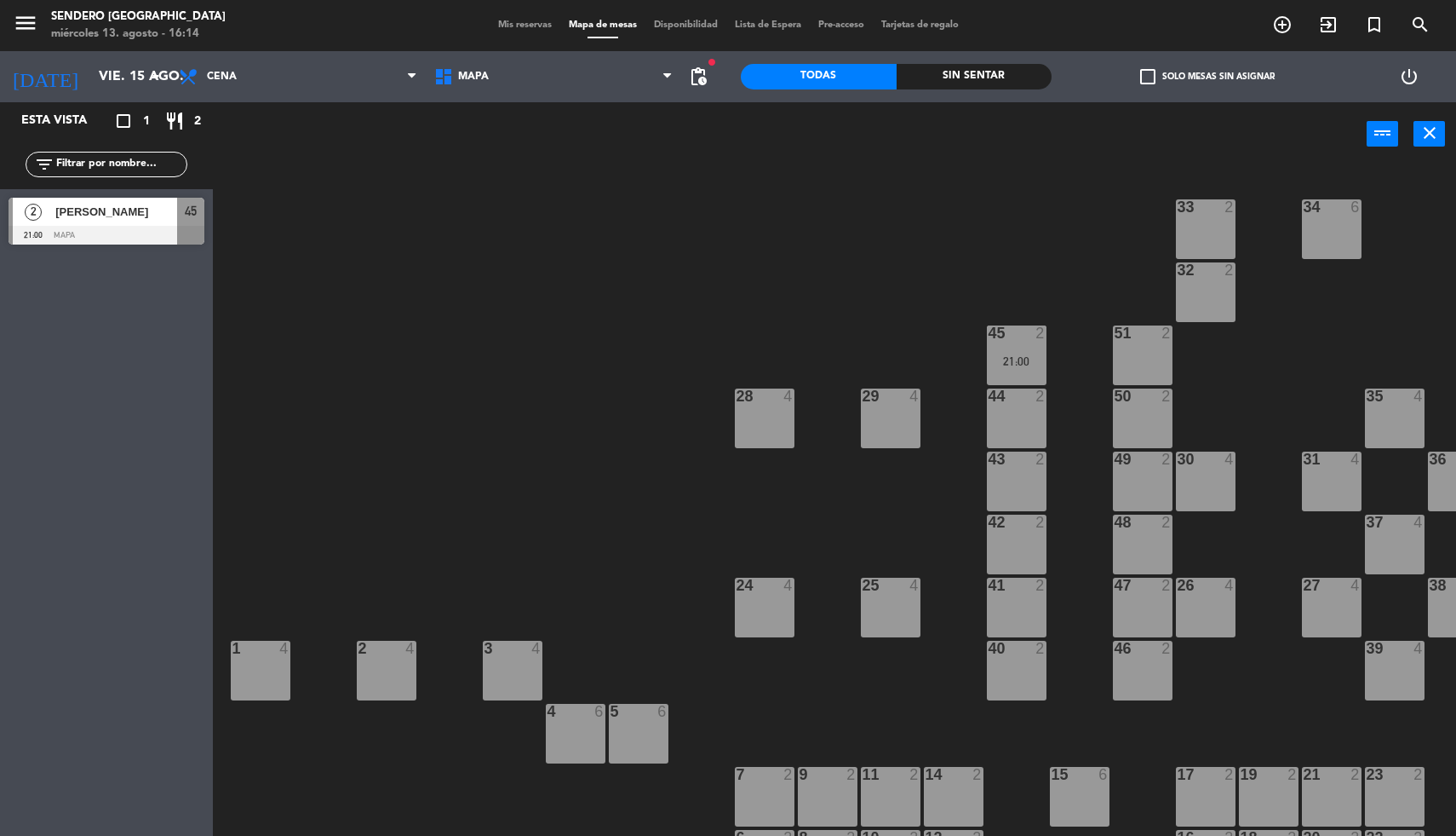
scroll to position [61, 0]
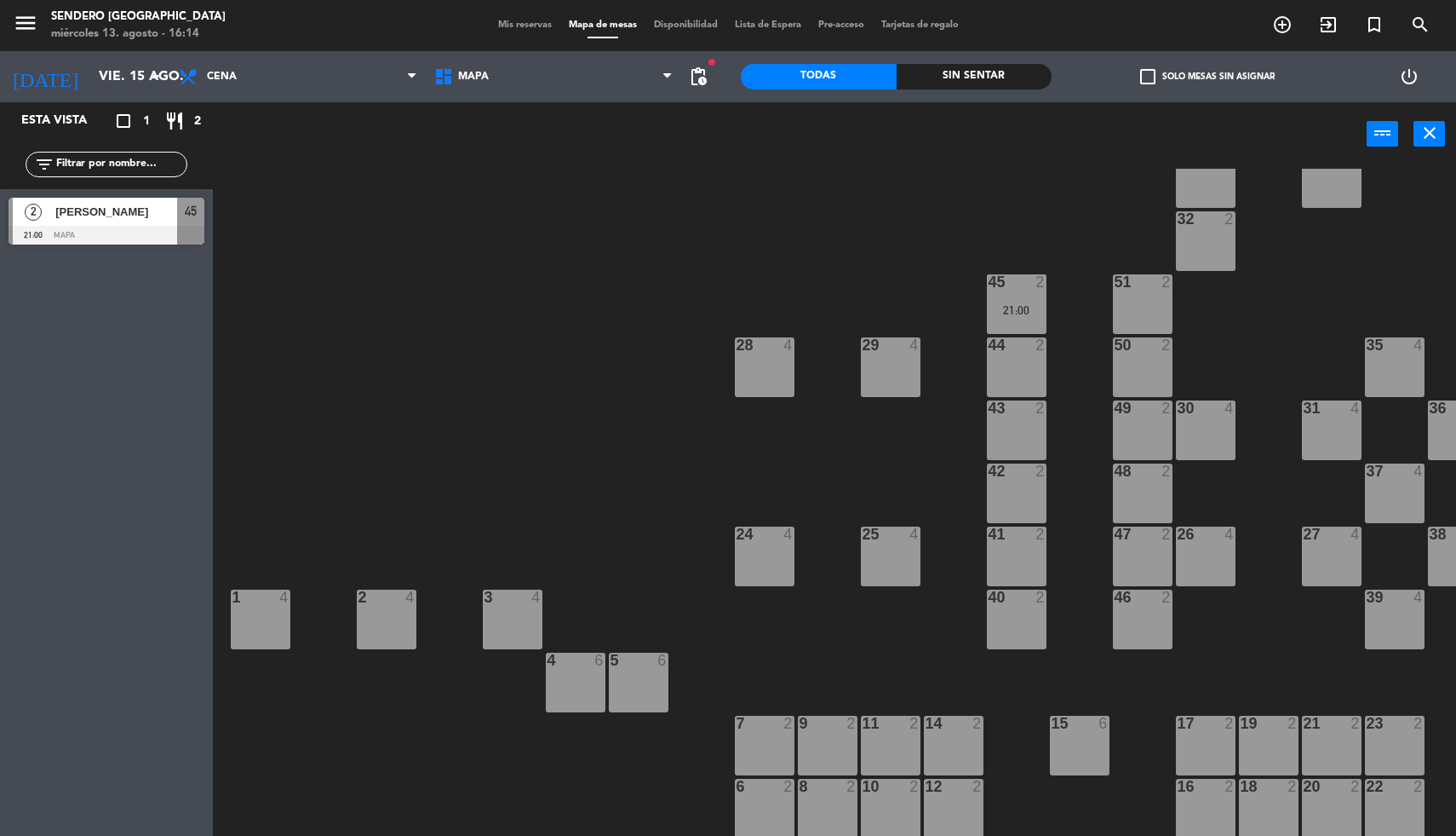
click at [516, 32] on div "Mis reservas Mapa de mesas Disponibilidad Lista de Espera Pre-acceso Tarjetas d…" at bounding box center [728, 25] width 477 height 15
click at [520, 23] on span "Mis reservas" at bounding box center [525, 25] width 70 height 10
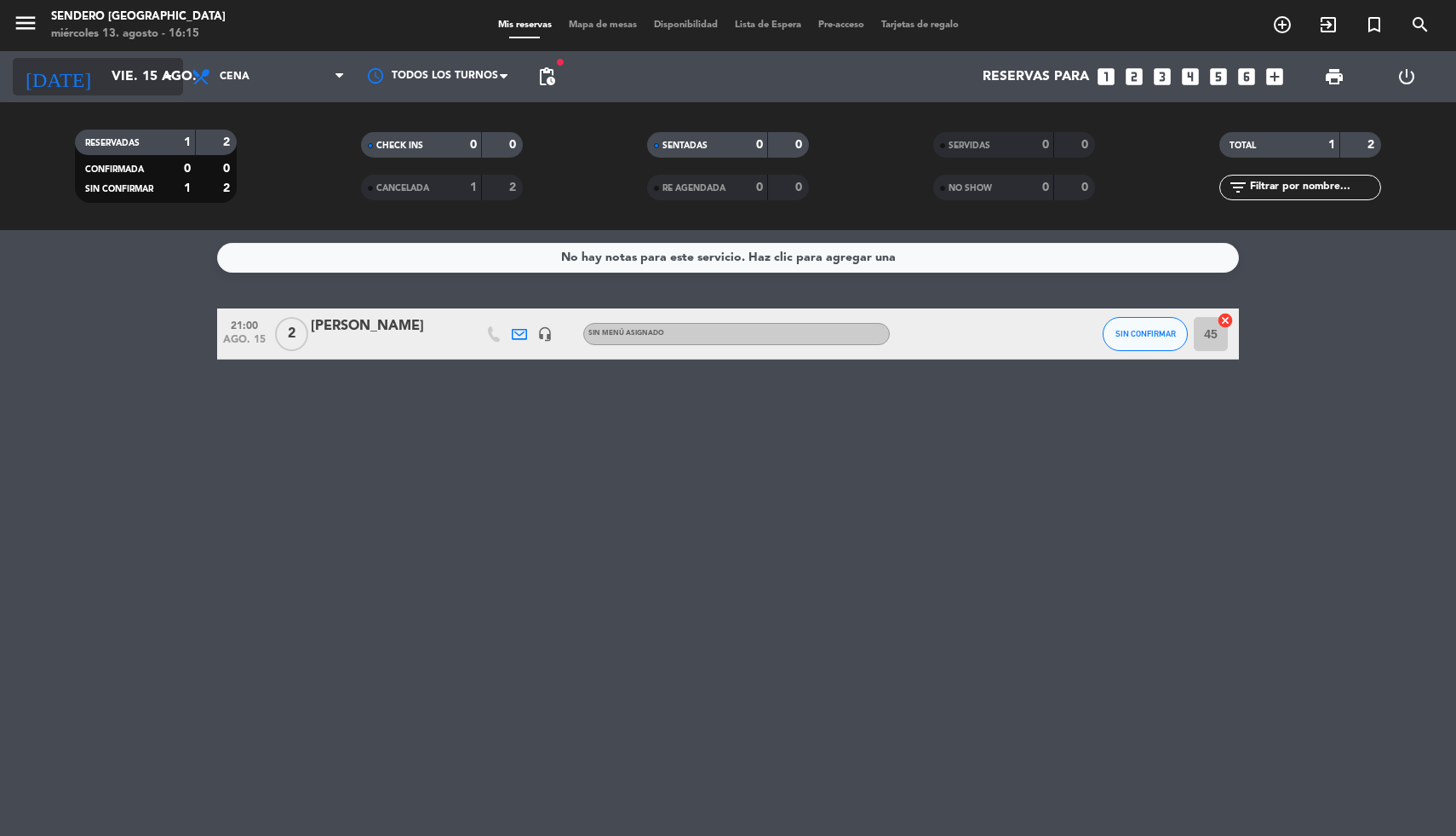
click at [164, 79] on icon "arrow_drop_down" at bounding box center [168, 76] width 20 height 20
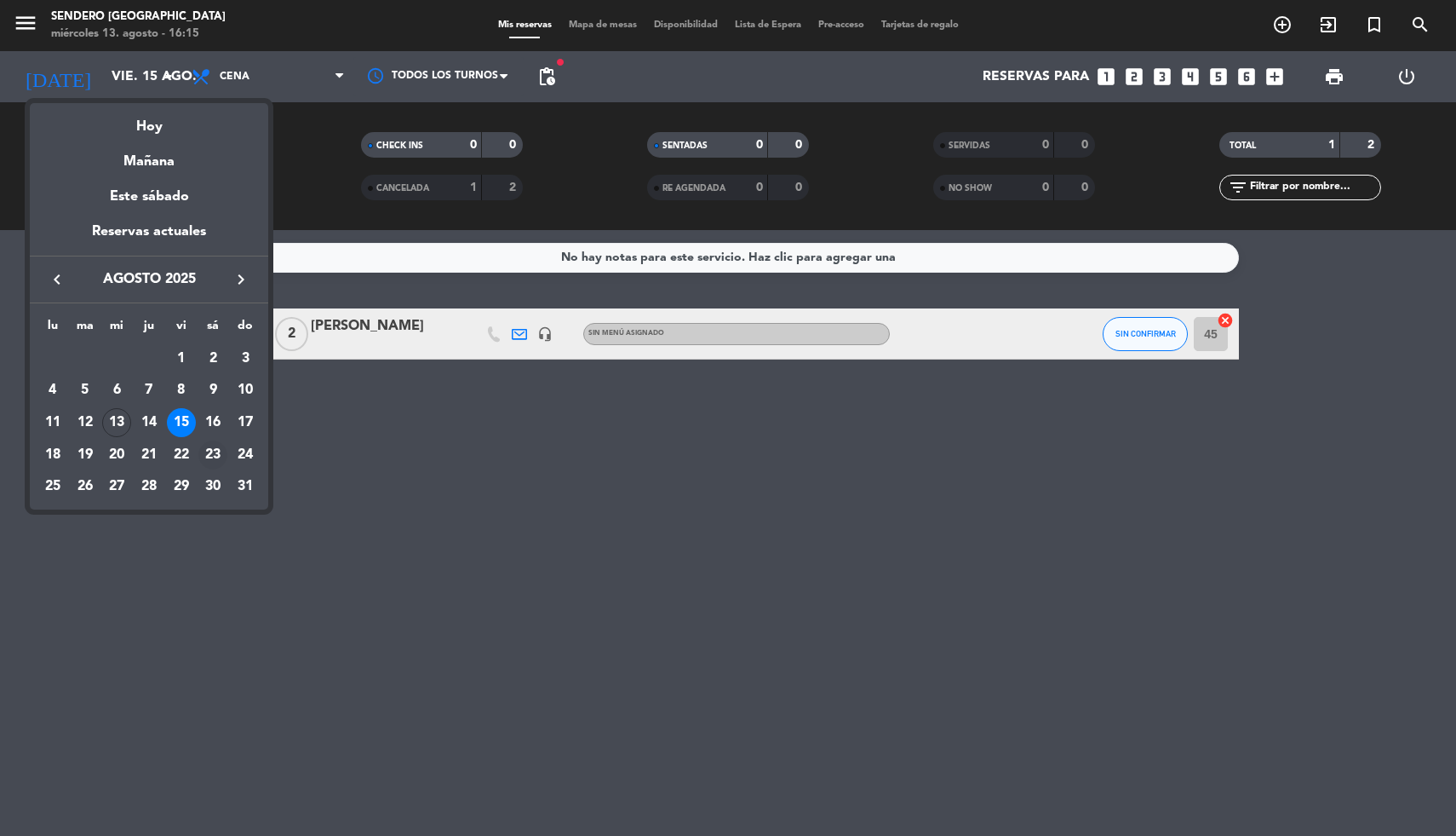
click at [207, 454] on div "23" at bounding box center [212, 455] width 29 height 29
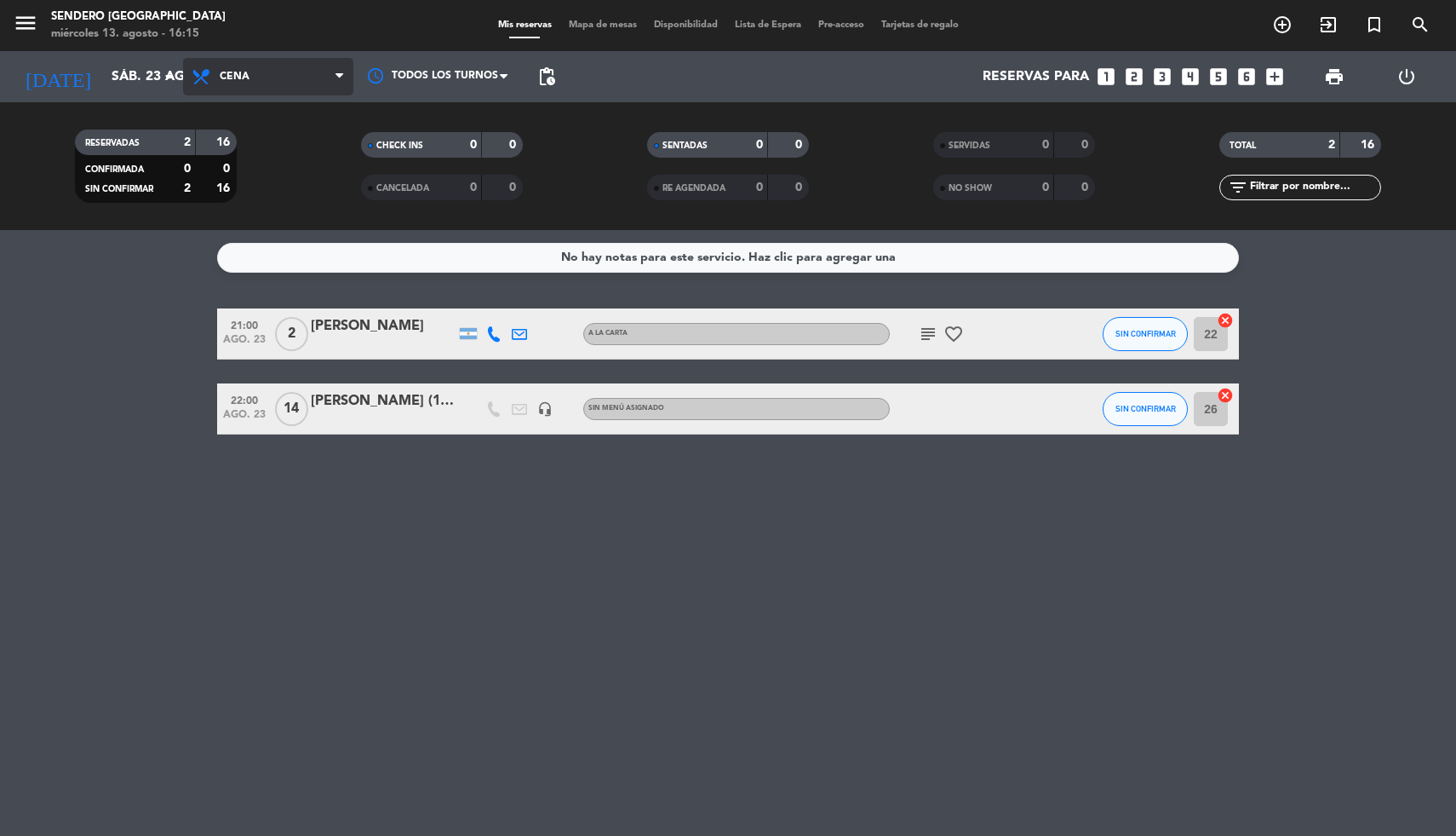
click at [333, 77] on span "Cena" at bounding box center [268, 77] width 170 height 38
click at [336, 77] on icon at bounding box center [339, 76] width 8 height 13
click at [164, 67] on icon "arrow_drop_down" at bounding box center [168, 76] width 20 height 20
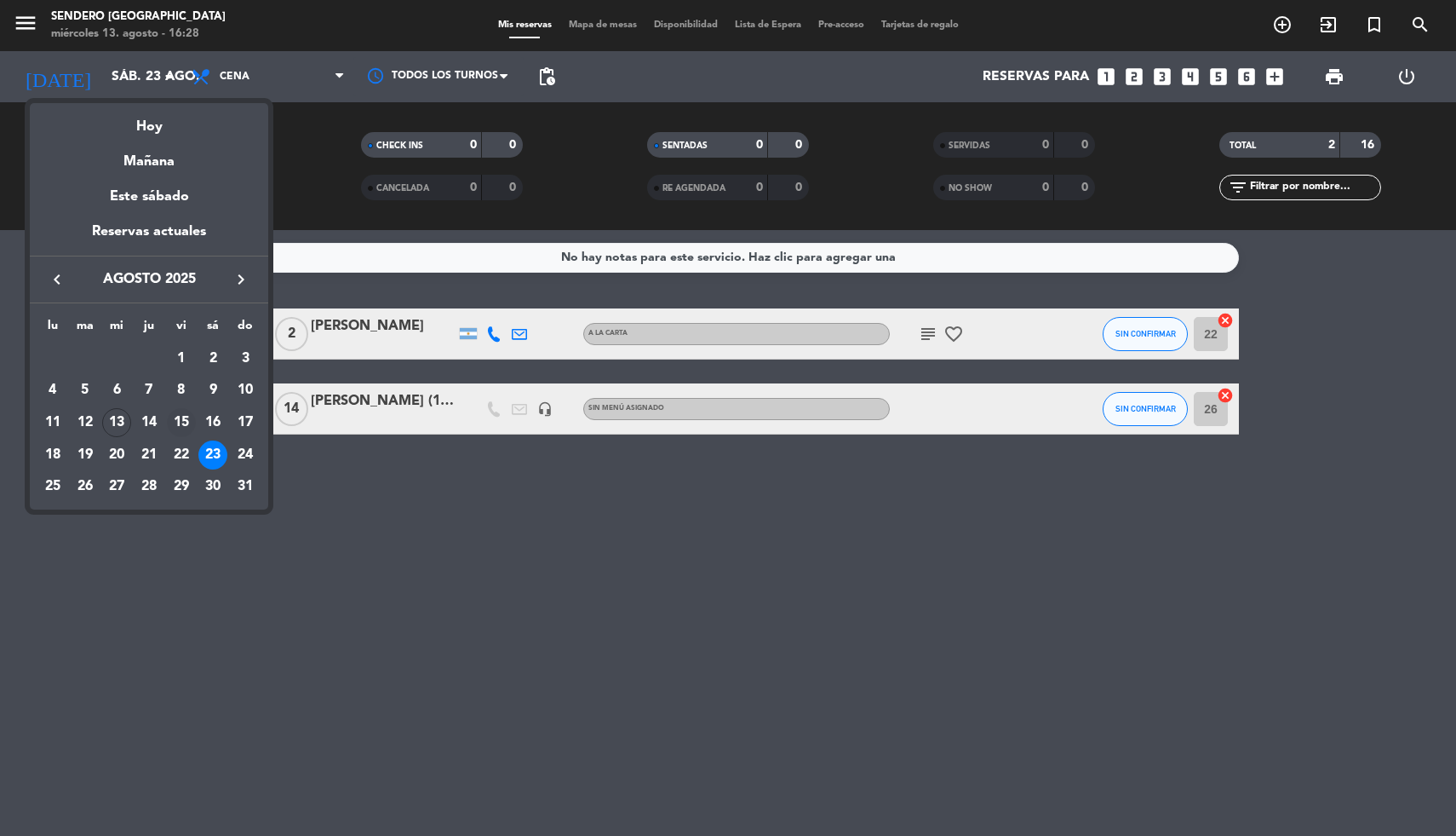
click at [177, 413] on div "15" at bounding box center [181, 422] width 29 height 29
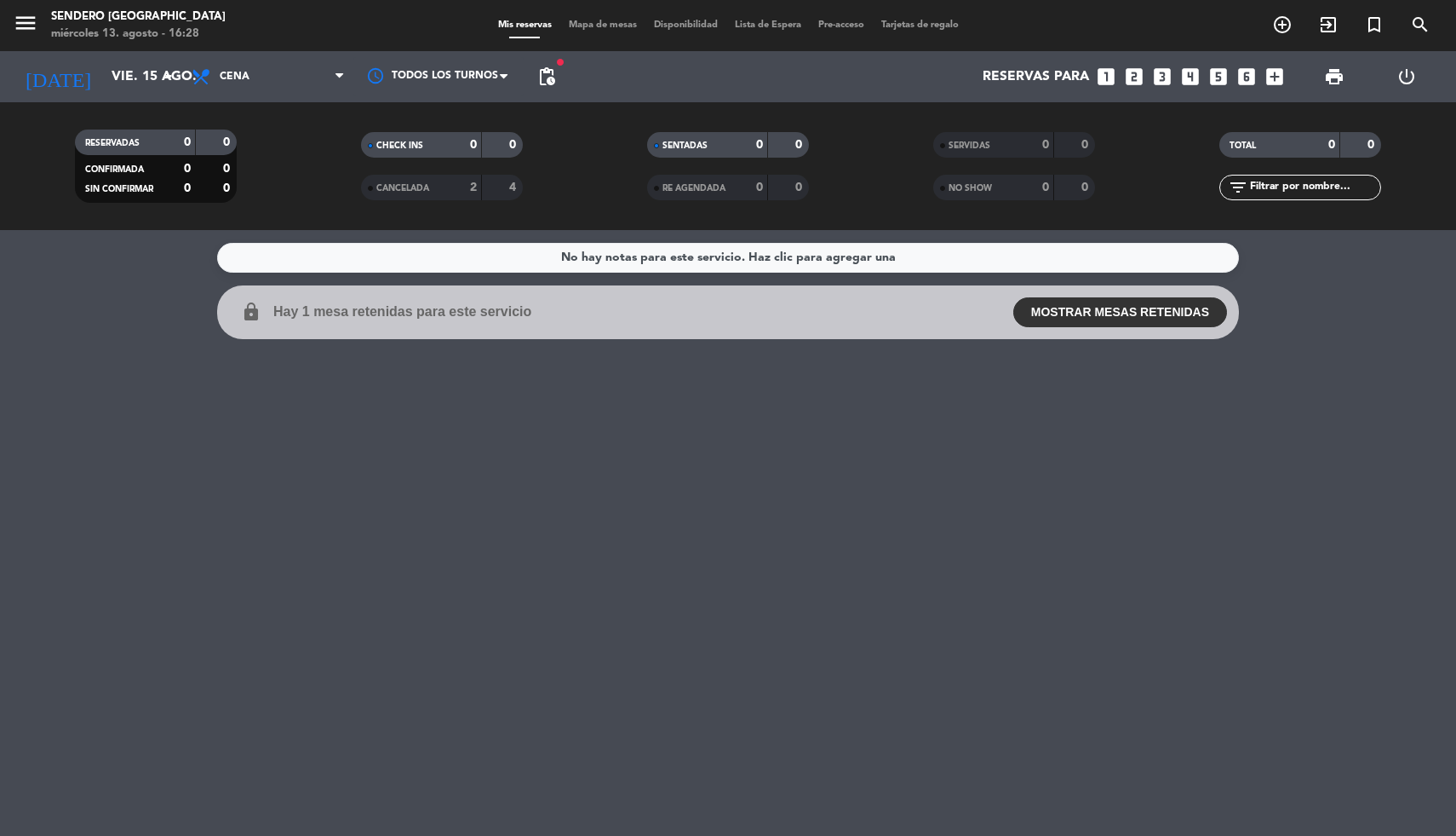
click at [1094, 314] on button "MOSTRAR MESAS RETENIDAS" at bounding box center [1120, 312] width 214 height 30
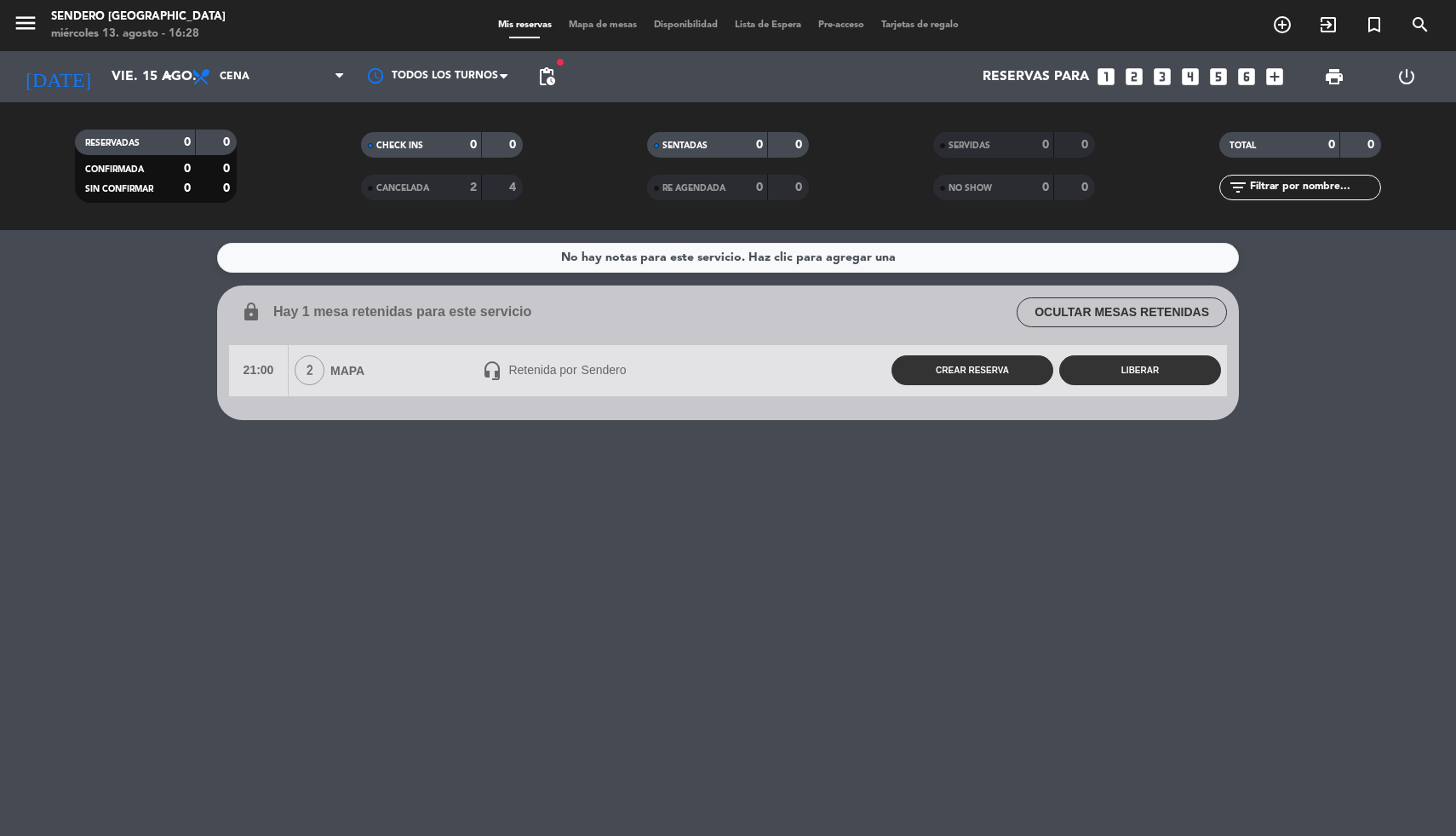
click at [1094, 558] on div "No hay notas para este servicio. Haz clic para agregar una lock Hay 1 mesa rete…" at bounding box center [728, 532] width 1456 height 605
click at [181, 70] on input "vie. 15 ago." at bounding box center [193, 78] width 180 height 33
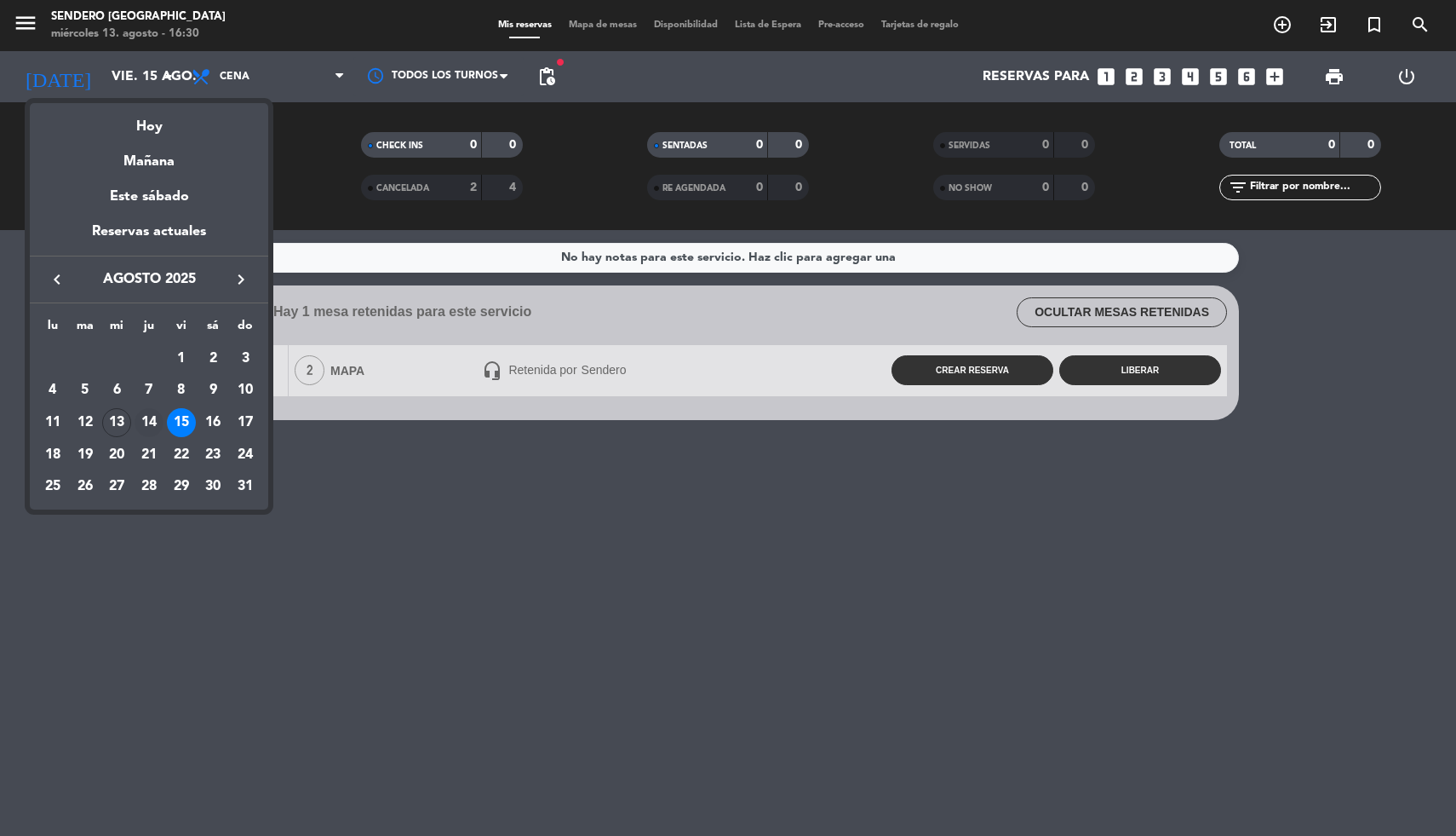
click at [150, 421] on div "14" at bounding box center [149, 422] width 29 height 29
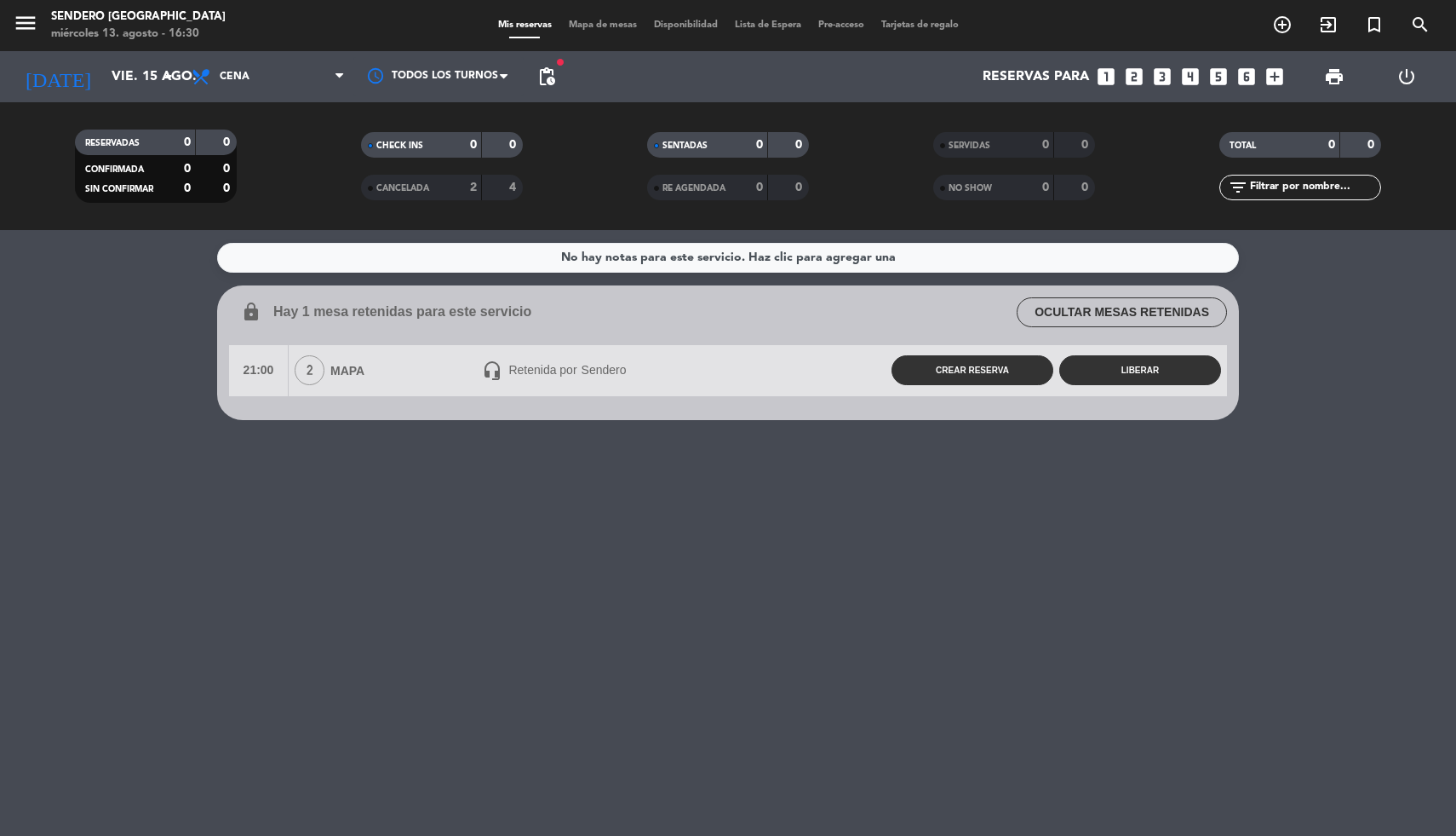
type input "jue. 14 ago."
